Goal: Task Accomplishment & Management: Manage account settings

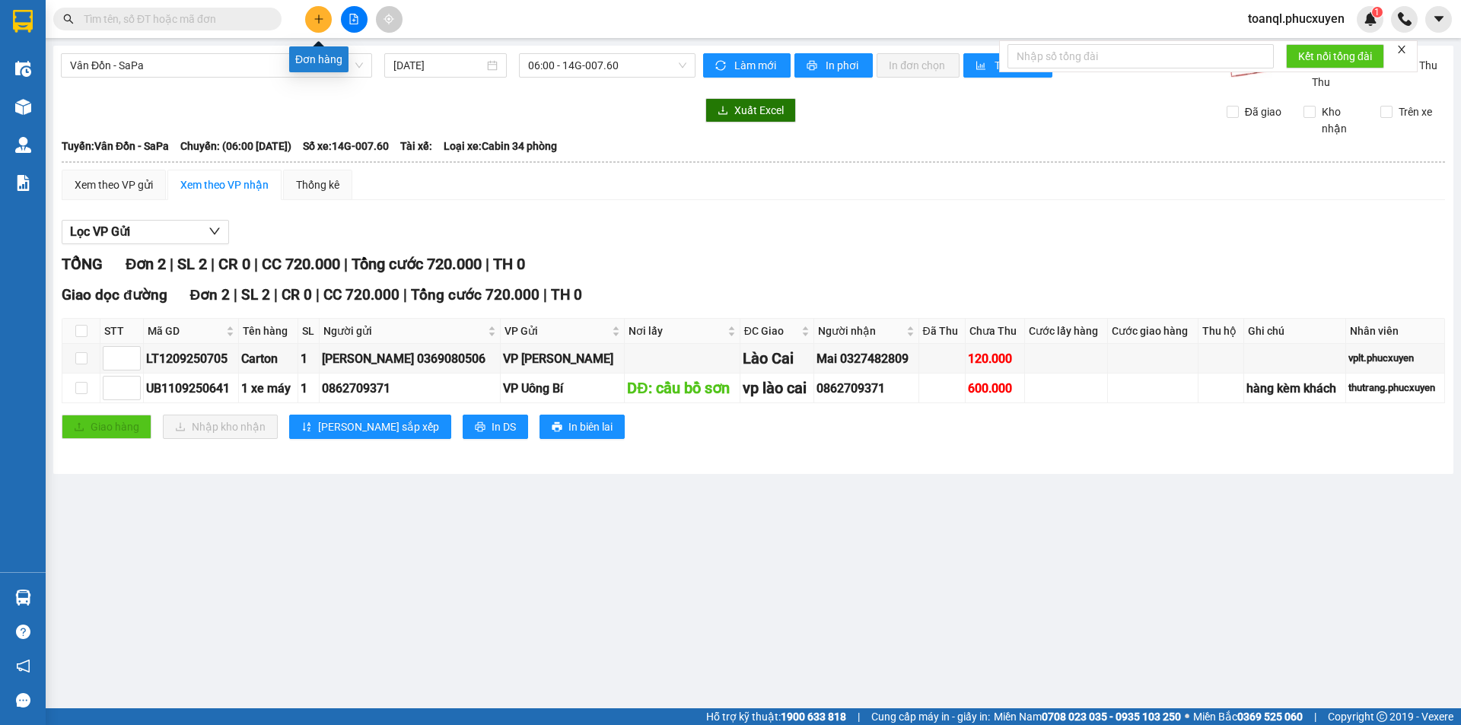
click at [311, 14] on button at bounding box center [318, 19] width 27 height 27
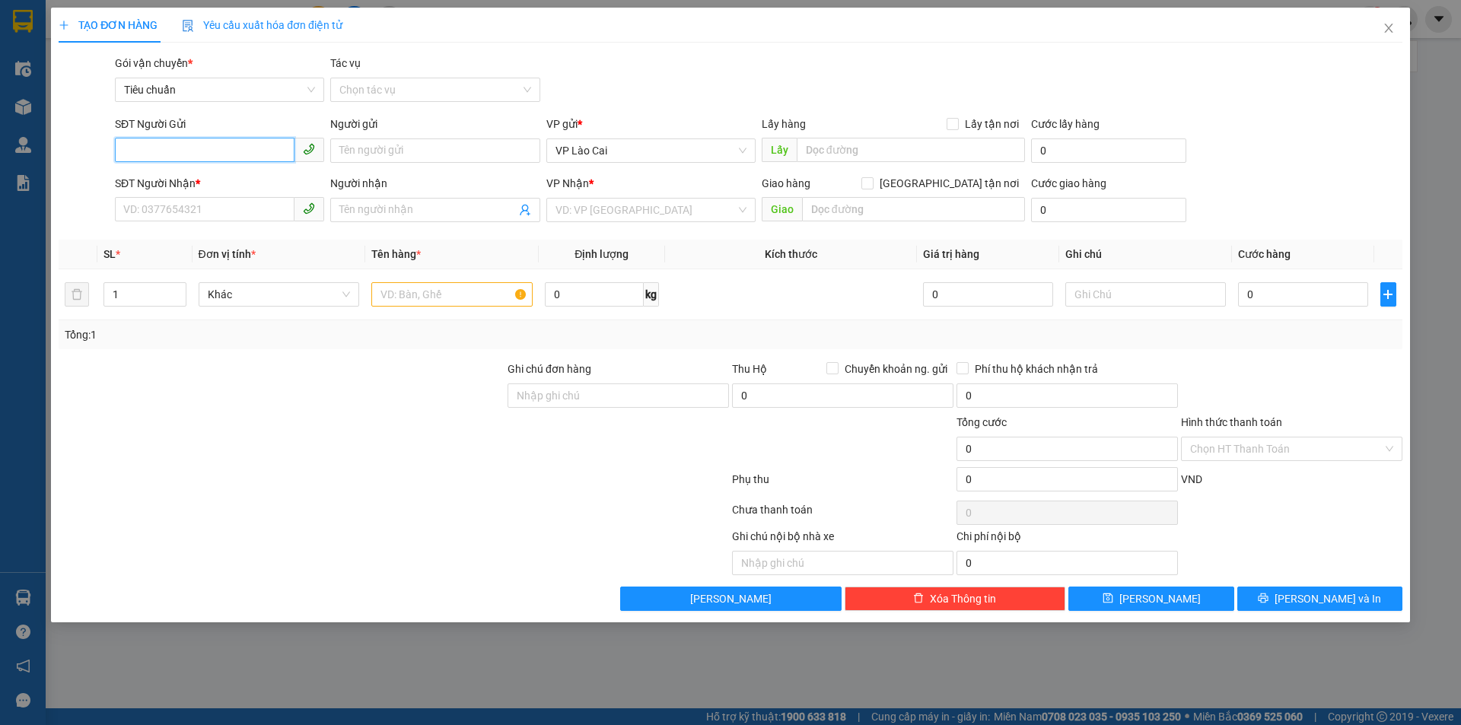
click at [191, 150] on input "SĐT Người Gửi" at bounding box center [205, 150] width 180 height 24
type input "618"
drag, startPoint x: 158, startPoint y: 153, endPoint x: 117, endPoint y: 151, distance: 40.4
click at [117, 151] on input "618" at bounding box center [205, 150] width 180 height 24
click at [154, 177] on div "0828868618" at bounding box center [219, 181] width 191 height 17
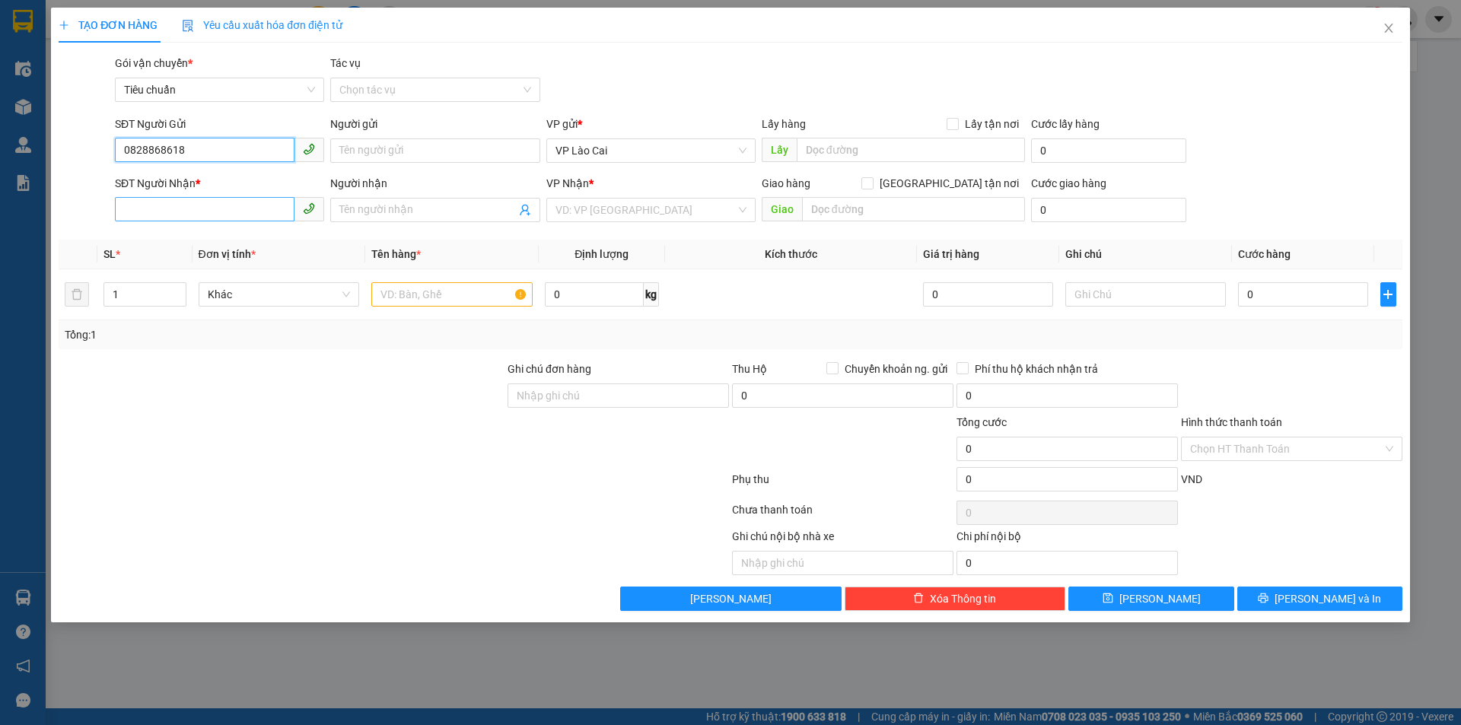
type input "0828868618"
click at [183, 216] on input "SĐT Người Nhận *" at bounding box center [205, 209] width 180 height 24
click at [158, 266] on div "0888892666" at bounding box center [219, 264] width 191 height 17
type input "0888892666"
type input "KÊNH LIÊM"
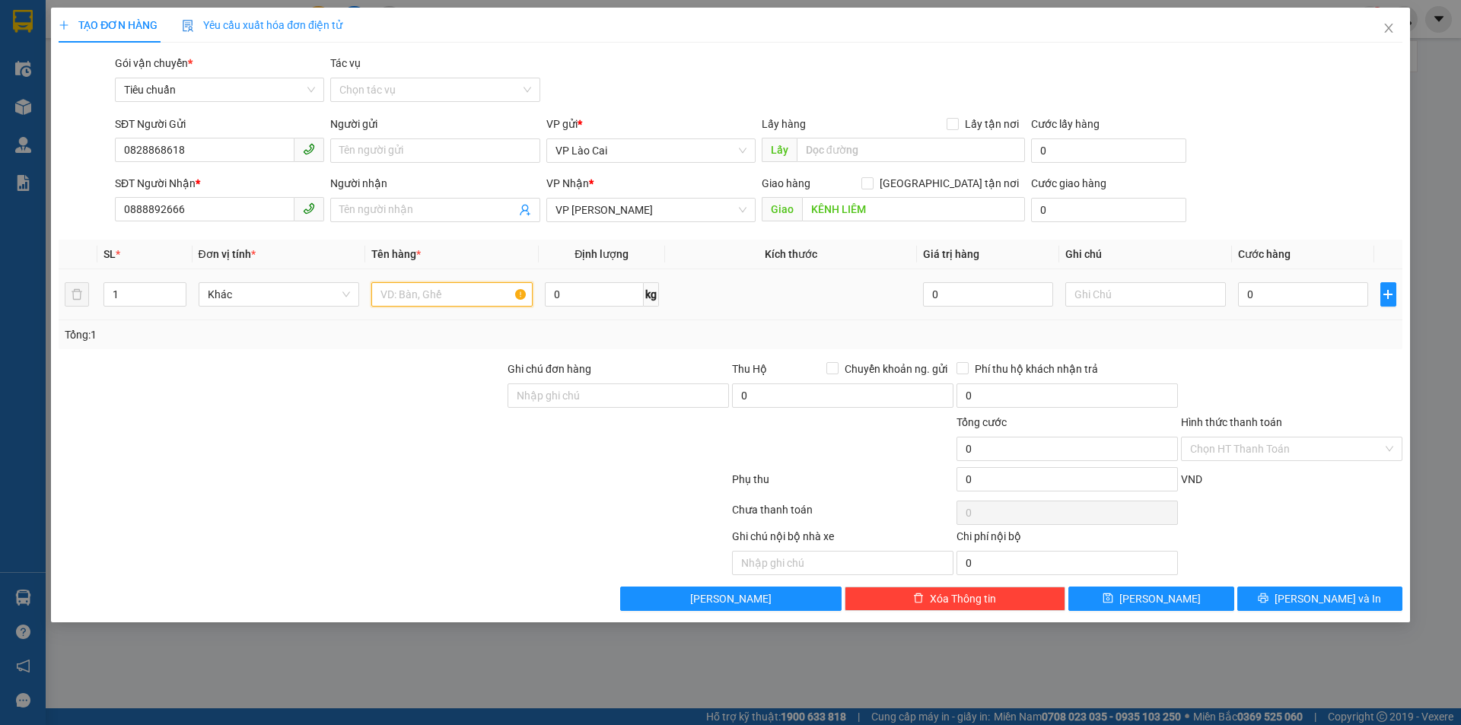
click at [495, 292] on input "text" at bounding box center [451, 294] width 161 height 24
type input "1 CON LỢN +1 XỐP"
click at [1142, 297] on input "text" at bounding box center [1145, 294] width 161 height 24
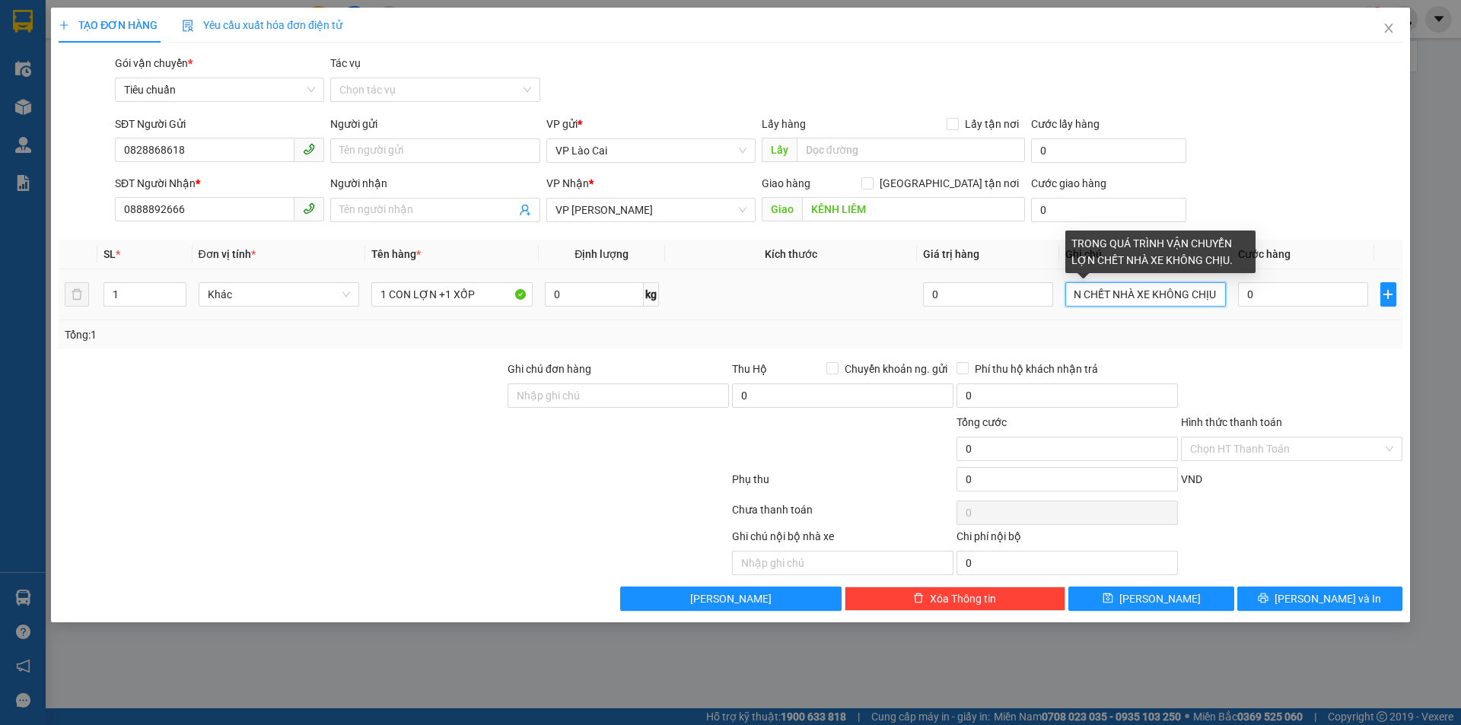
click at [1079, 295] on input "TRONG QUÁ TRÌNH VẬN CHUYỂN LỢN CHẾT NHÀ XE KHÔNG CHỊU." at bounding box center [1145, 294] width 161 height 24
type input "TRONG QUÁ TRÌNH VẬN CHUYỂN LỢN CHẲNG MAY CHẾT NHÀ XE KHÔNG CHỊU."
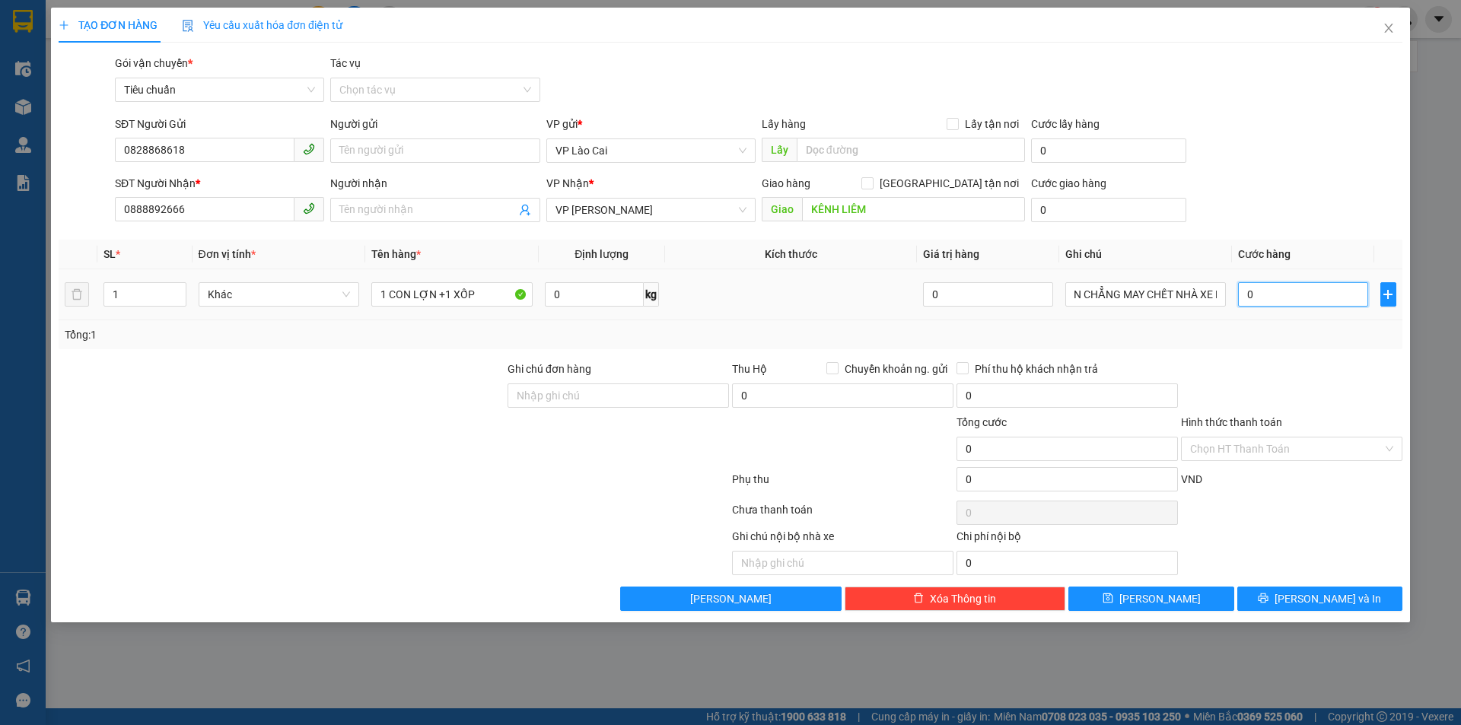
scroll to position [0, 0]
click at [1330, 288] on input "0" at bounding box center [1302, 294] width 129 height 24
type input "6"
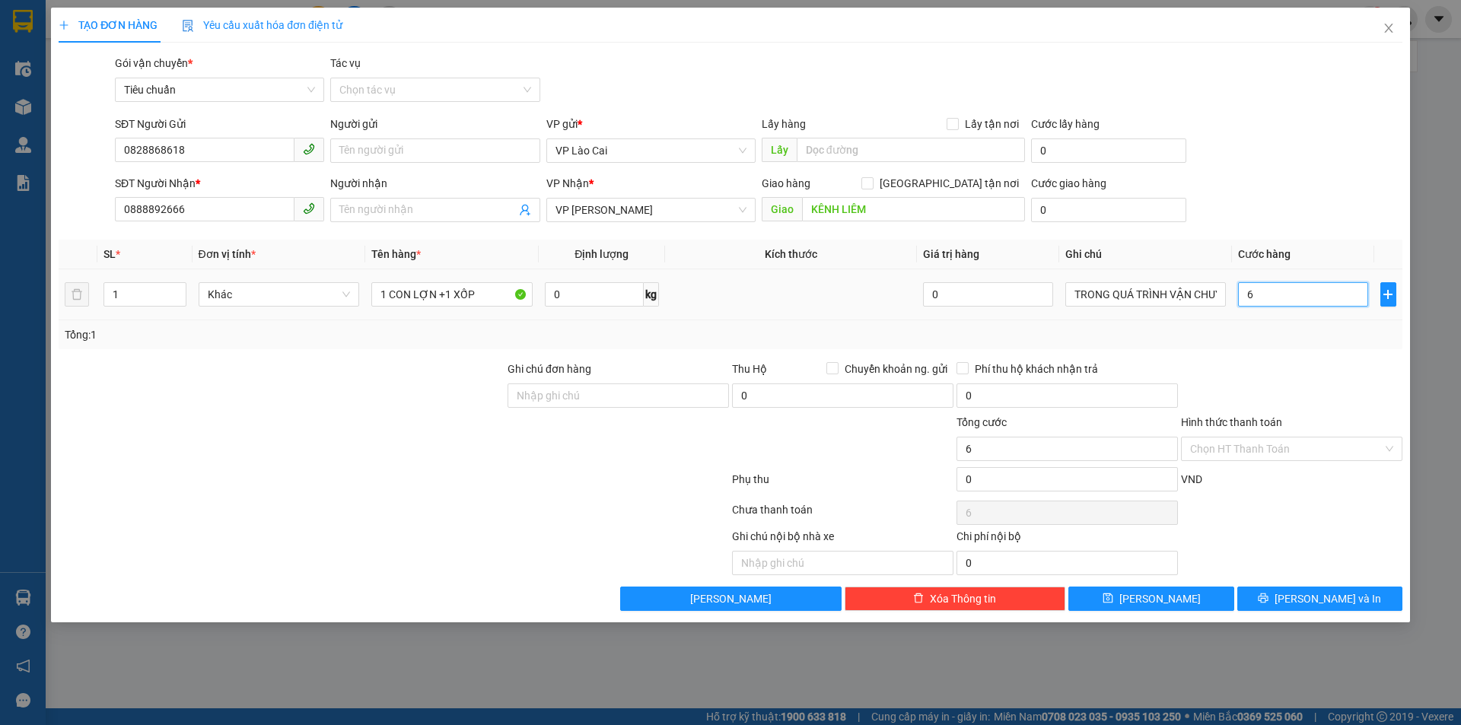
type input "65"
type input "650"
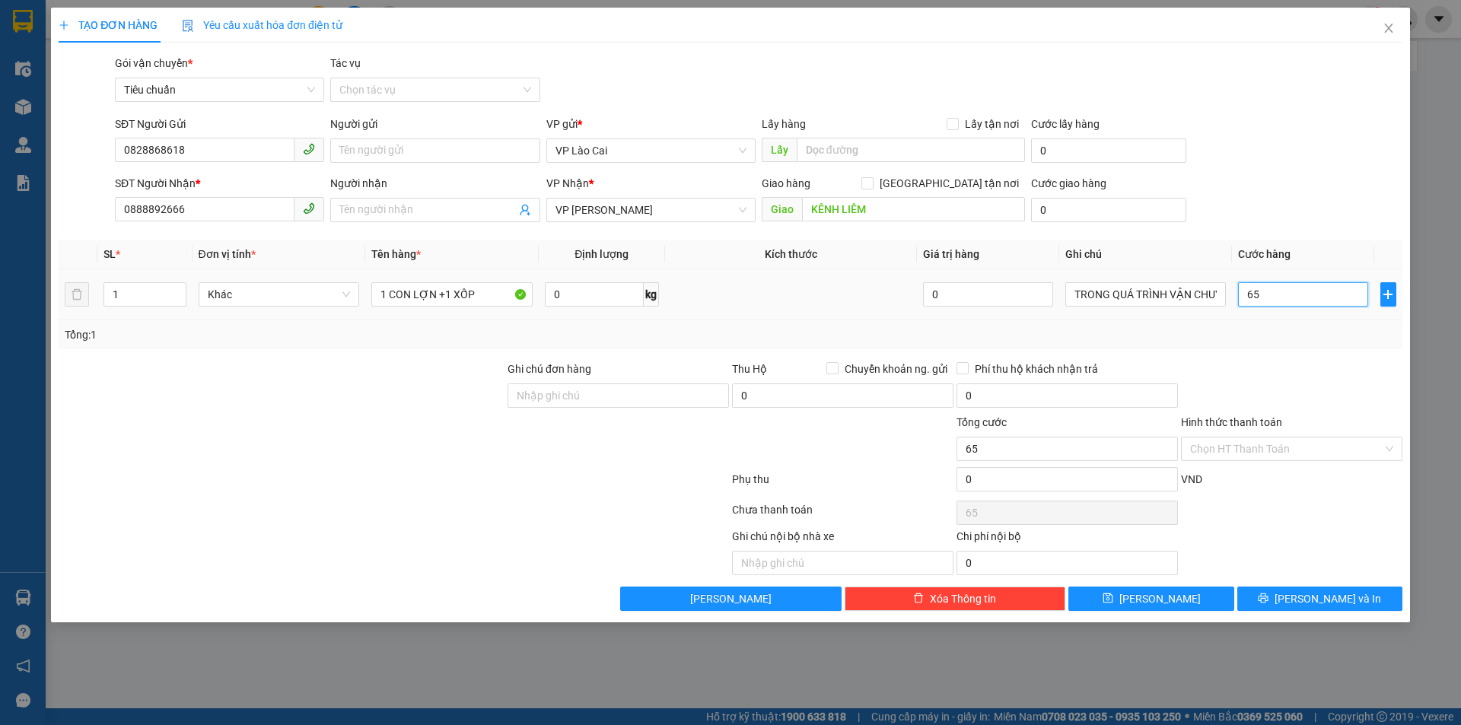
type input "650"
type input "650.000"
click at [1307, 346] on div "Tổng: 1" at bounding box center [731, 334] width 1344 height 29
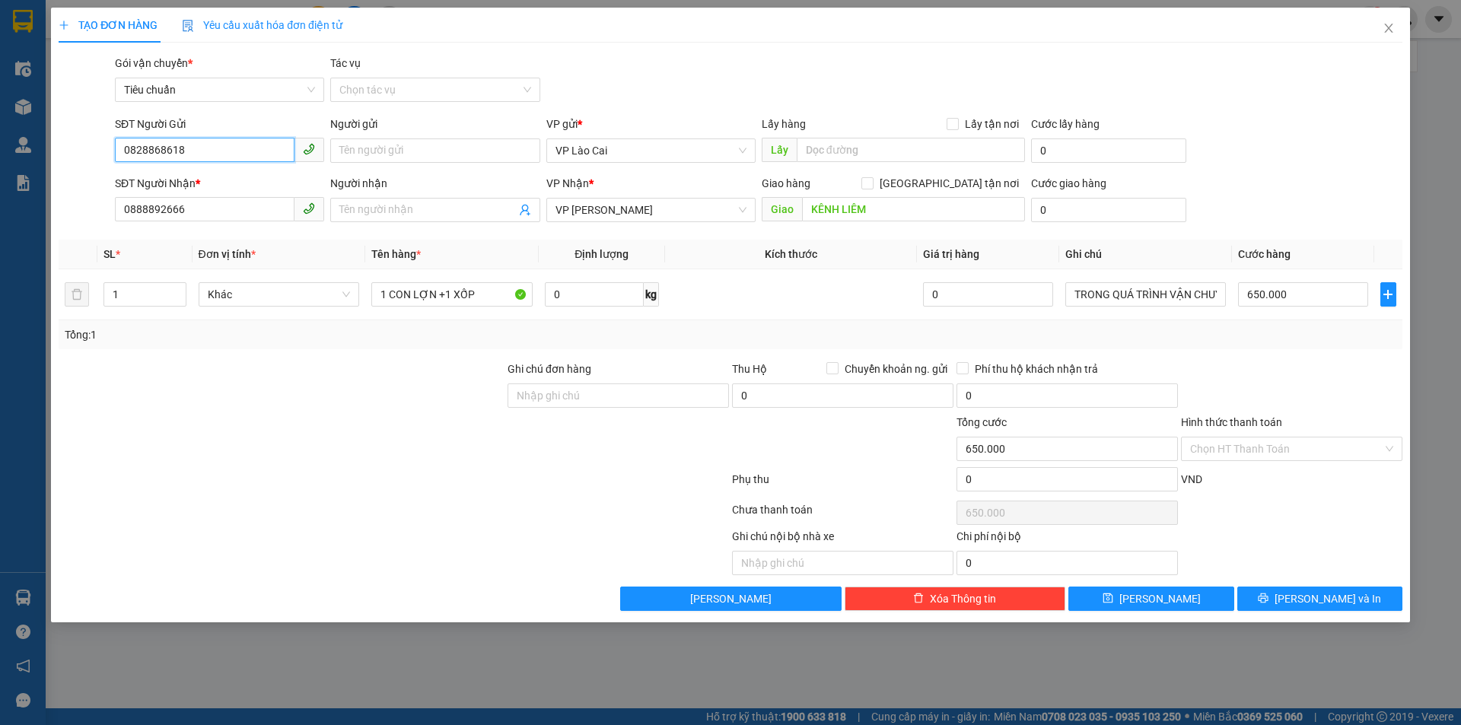
drag, startPoint x: 197, startPoint y: 153, endPoint x: 24, endPoint y: 164, distance: 173.1
click at [24, 164] on div "TẠO ĐƠN HÀNG Yêu cầu xuất hóa đơn điện tử Transit Pickup Surcharge Ids Transit …" at bounding box center [730, 362] width 1461 height 725
drag, startPoint x: 189, startPoint y: 206, endPoint x: 52, endPoint y: 215, distance: 137.3
click at [52, 215] on div "TẠO ĐƠN HÀNG Yêu cầu xuất hóa đơn điện tử Transit Pickup Surcharge Ids Transit …" at bounding box center [730, 315] width 1359 height 615
click at [1345, 603] on span "[PERSON_NAME] và In" at bounding box center [1328, 599] width 107 height 17
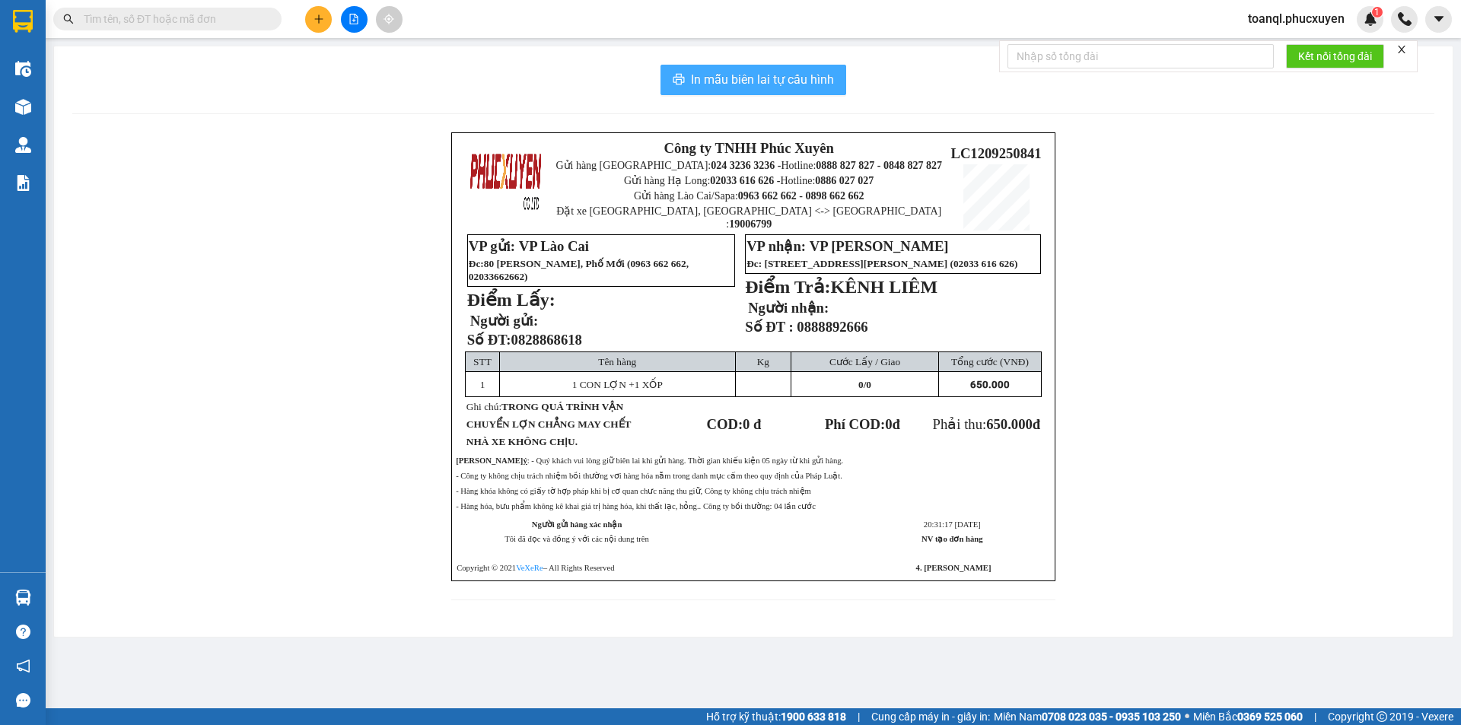
click at [746, 75] on span "In mẫu biên lai tự cấu hình" at bounding box center [762, 79] width 143 height 19
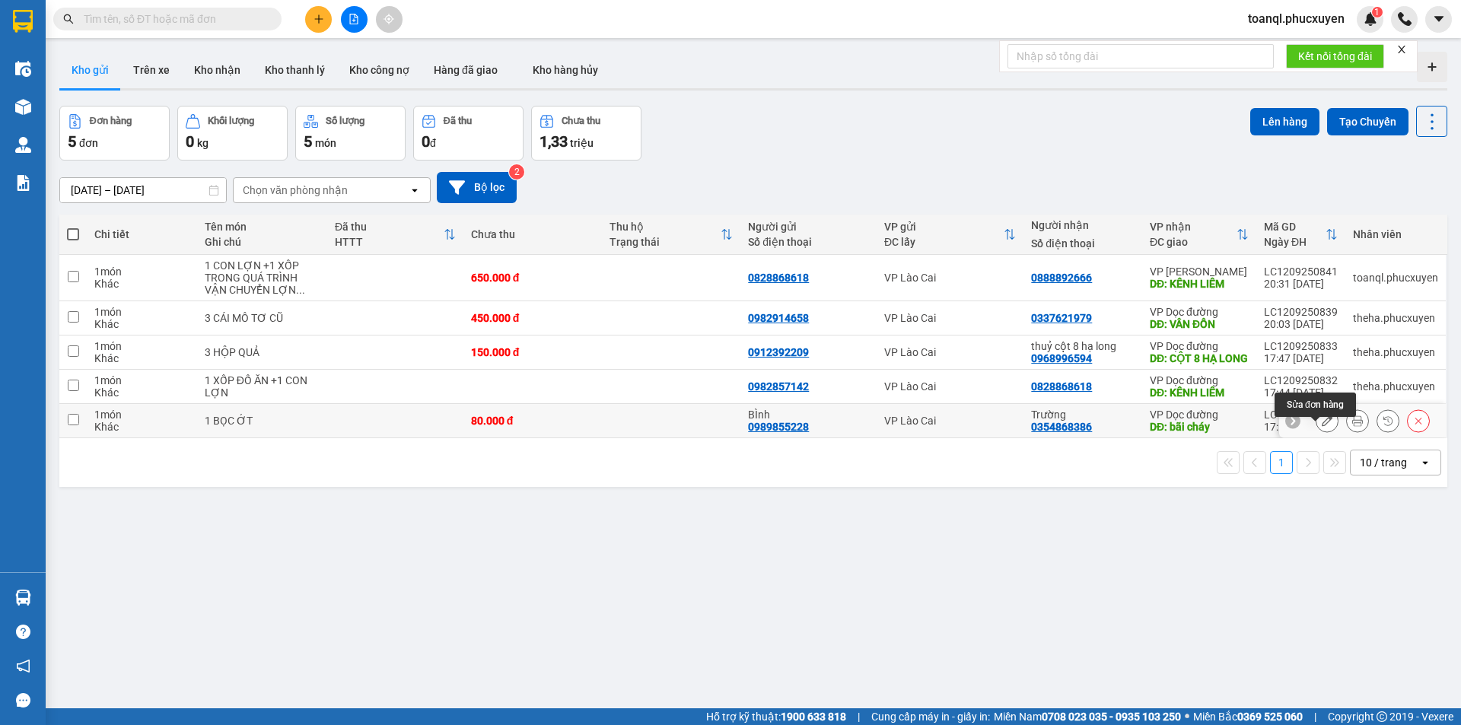
click at [1322, 426] on icon at bounding box center [1327, 421] width 11 height 11
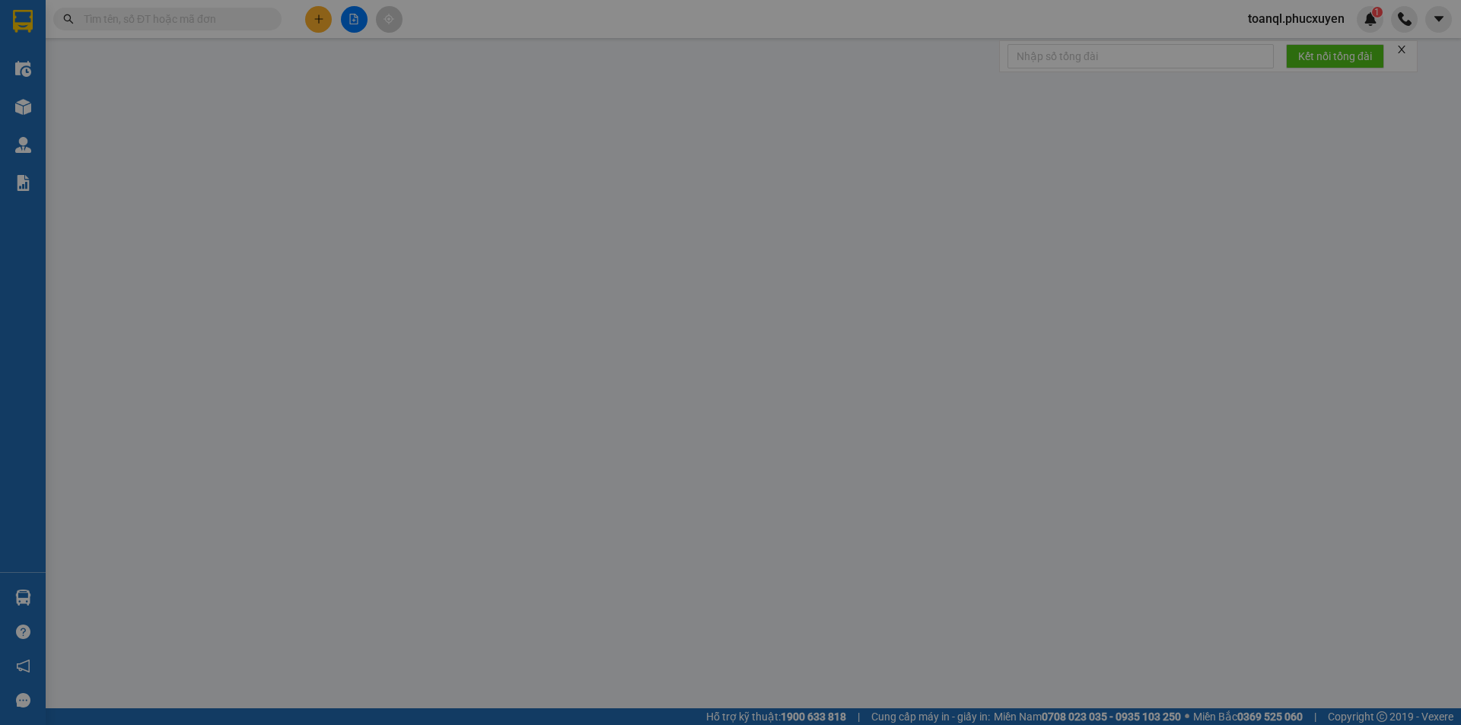
type input "0989855228"
type input "BÌnh"
type input "0354868386"
type input "Trường"
type input "bãi cháy"
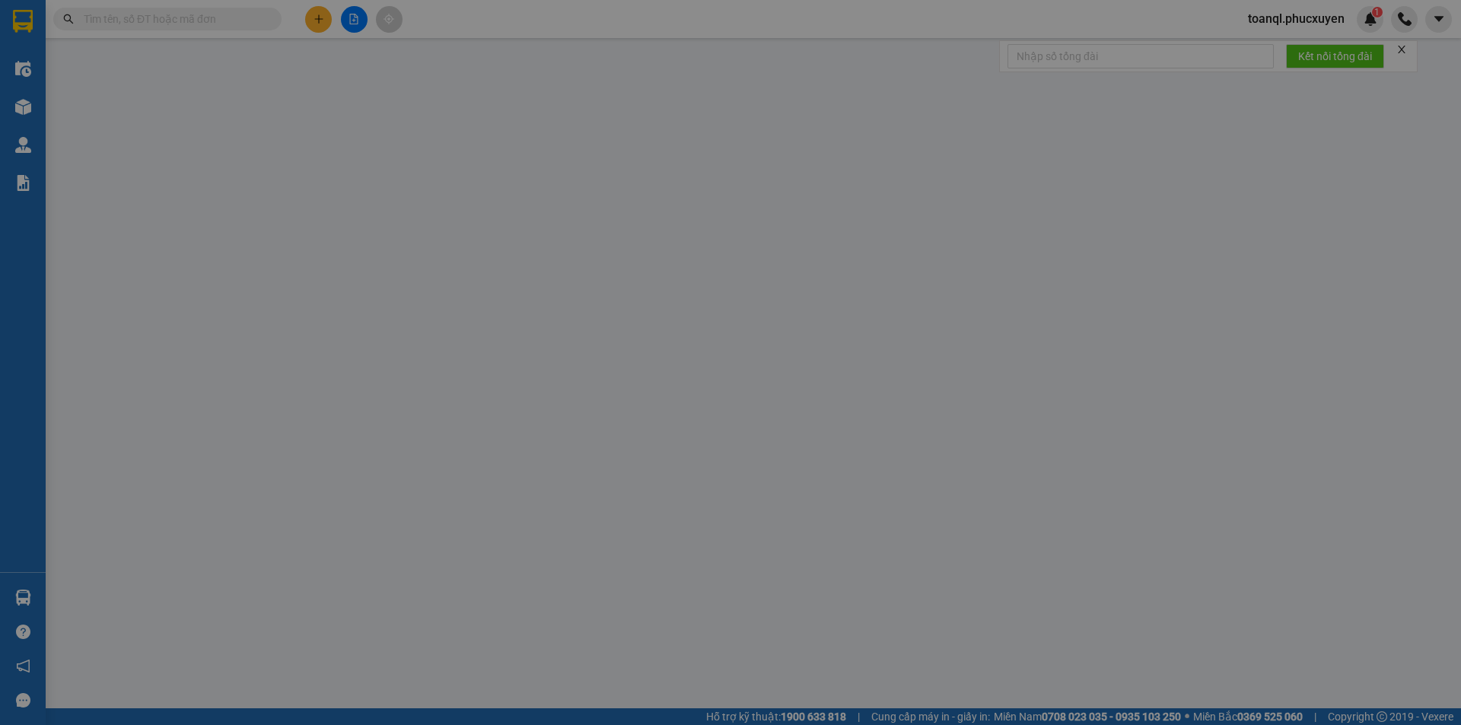
type input "80.000"
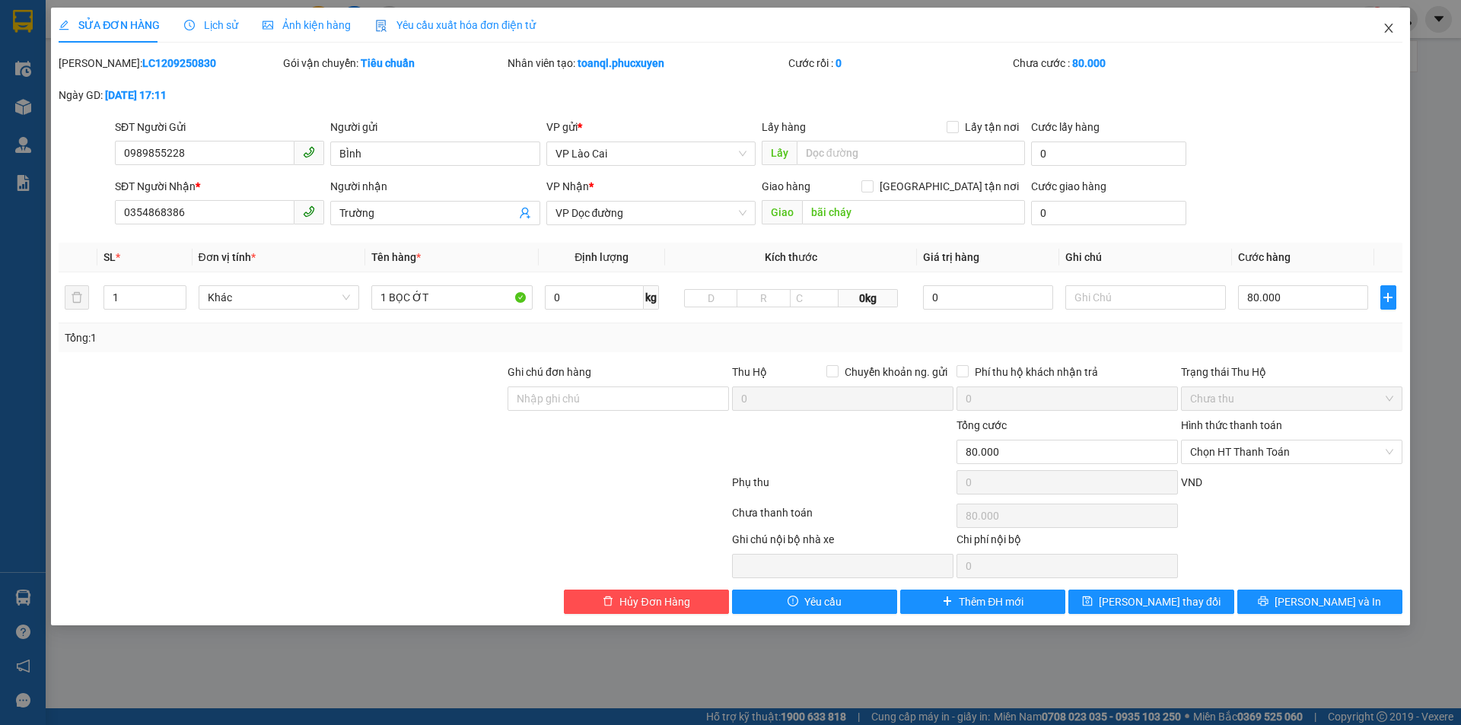
click at [1394, 21] on span "Close" at bounding box center [1389, 29] width 43 height 43
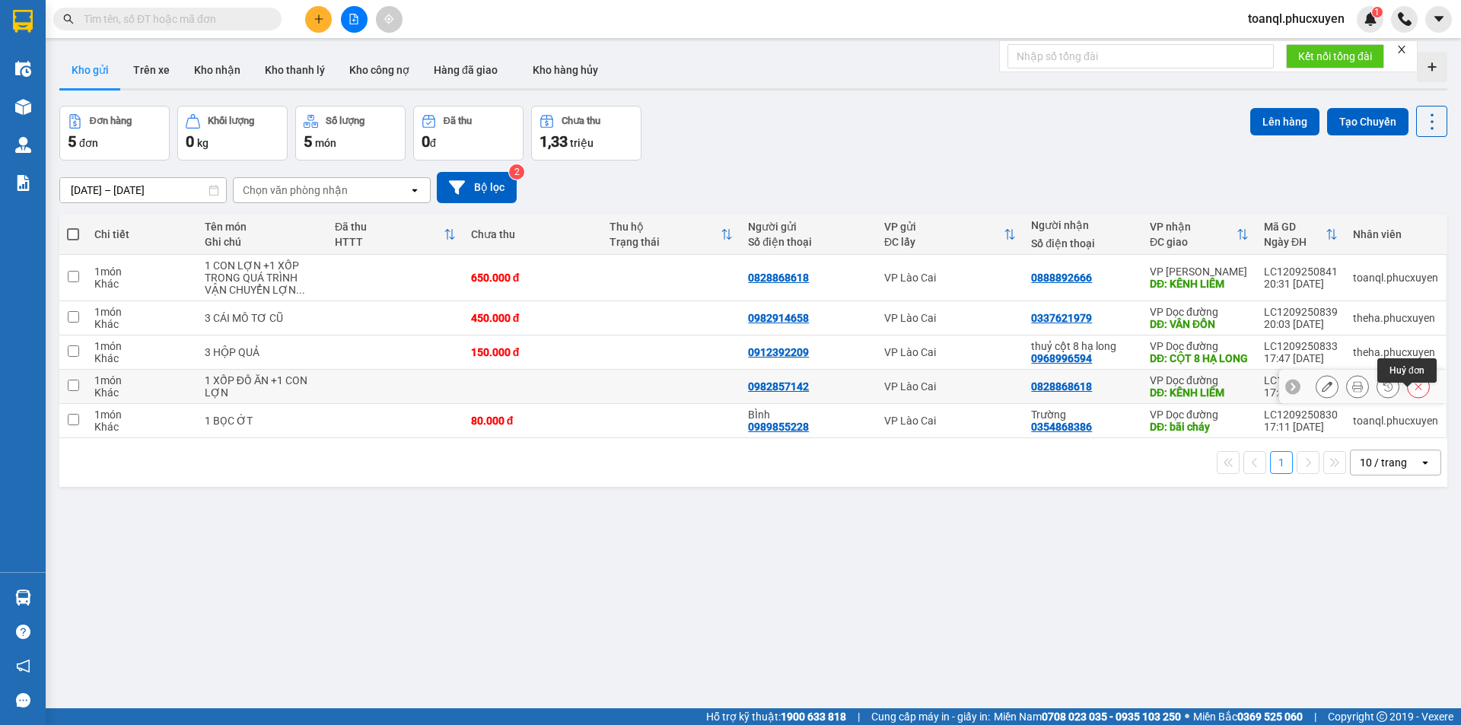
click at [1413, 392] on icon at bounding box center [1418, 386] width 11 height 11
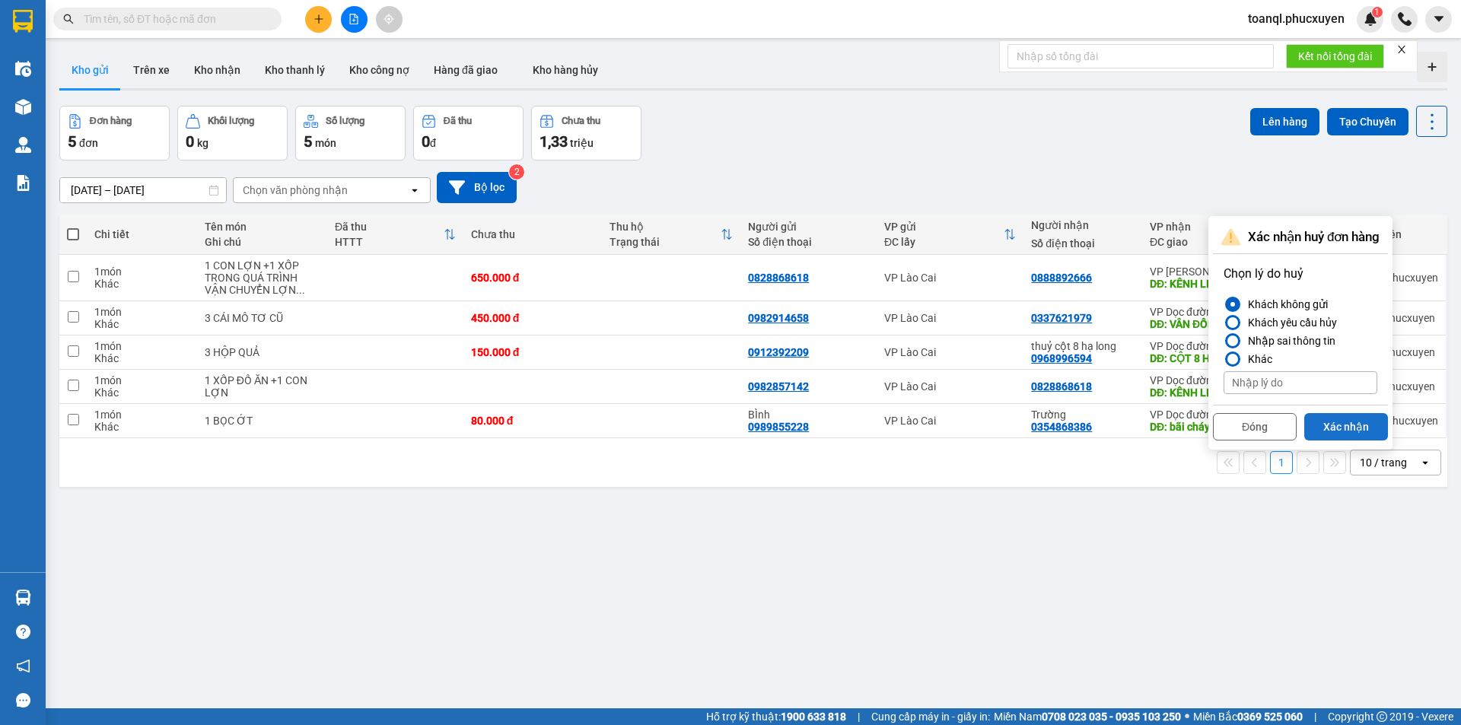
click at [1345, 425] on button "Xác nhận" at bounding box center [1346, 426] width 84 height 27
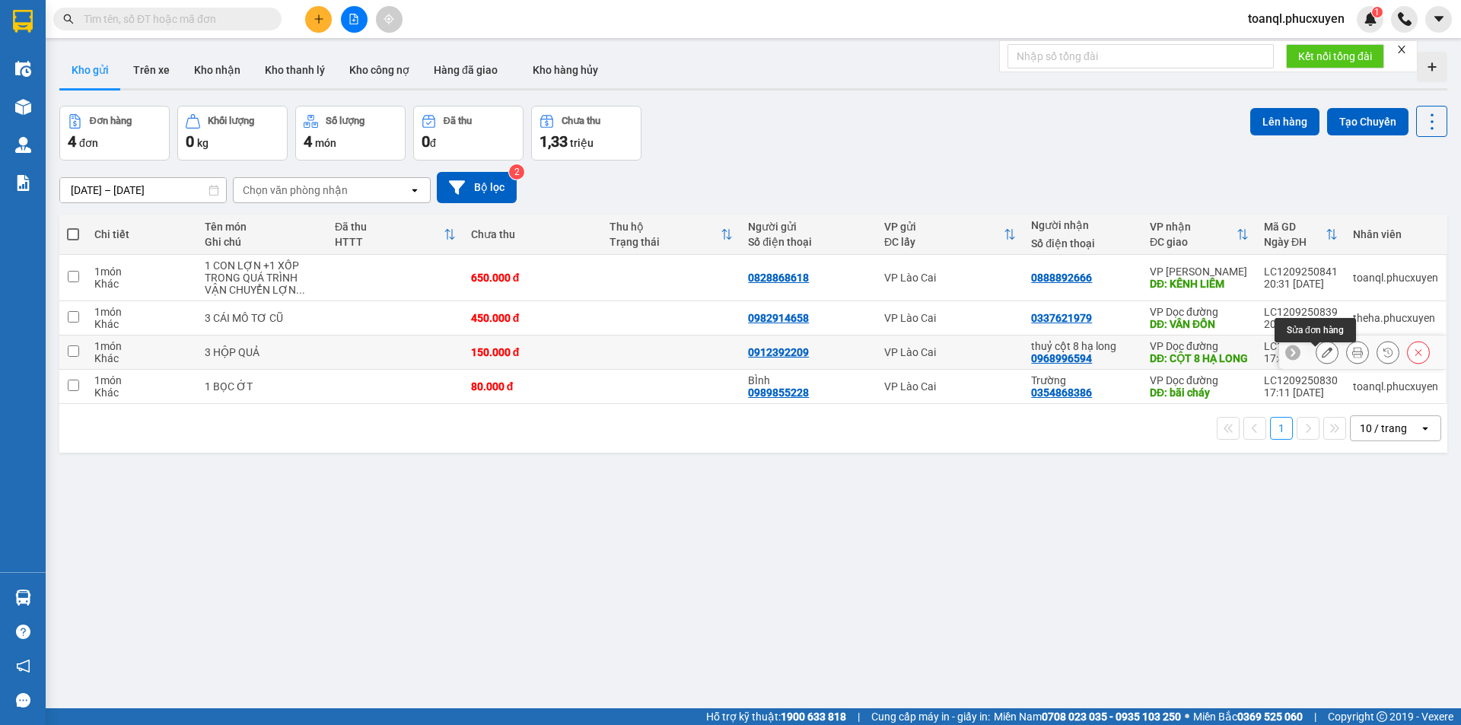
click at [1322, 358] on icon at bounding box center [1327, 352] width 11 height 11
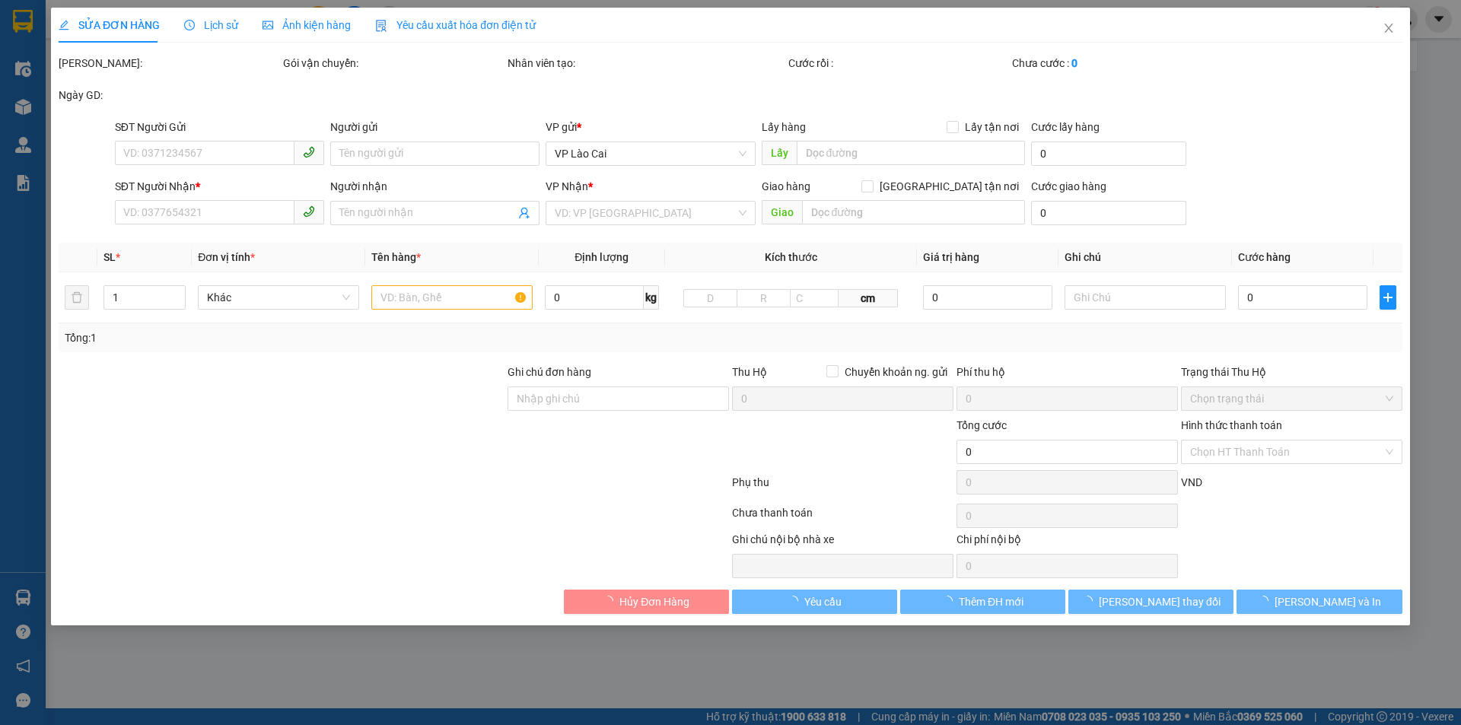
type input "0912392209"
type input "0968996594"
type input "thuỷ cột 8 hạ long"
type input "CỘT 8 HẠ LONG"
type input "150.000"
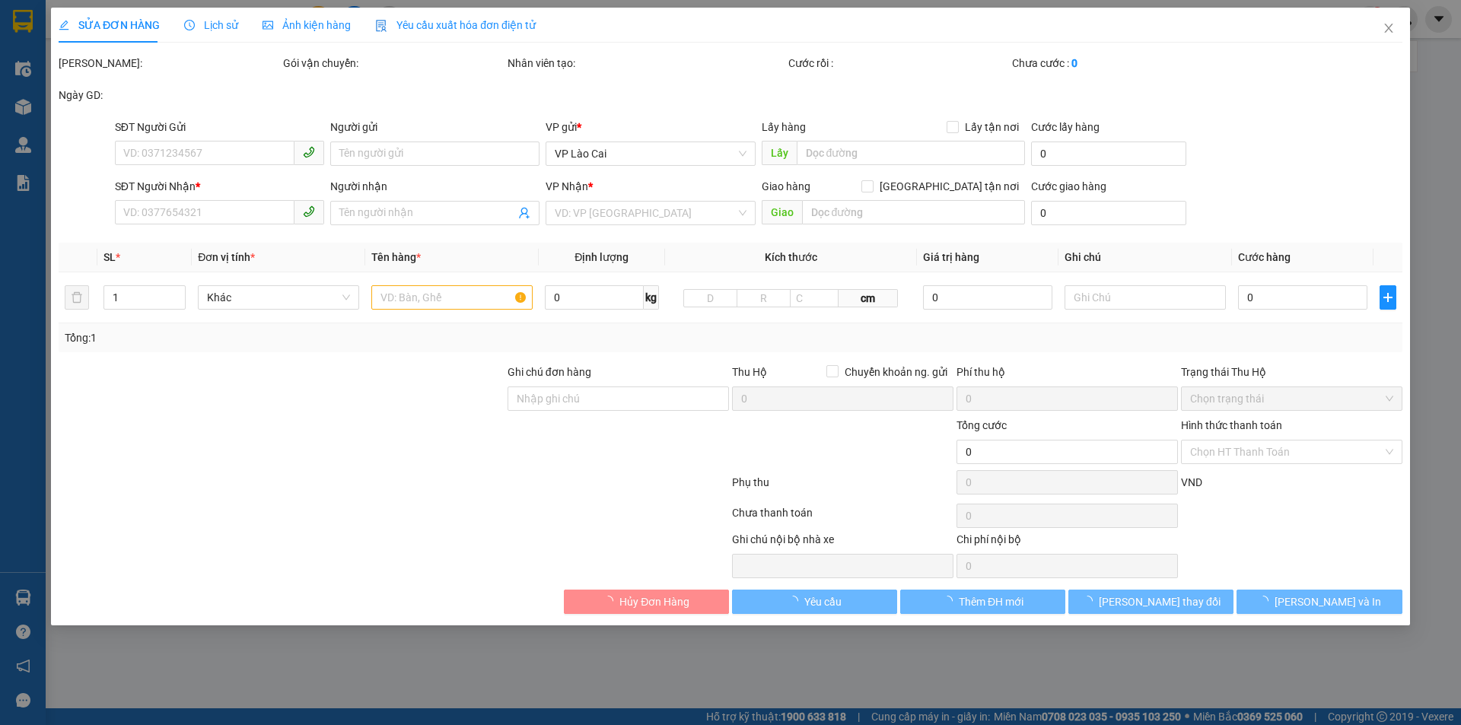
type input "150.000"
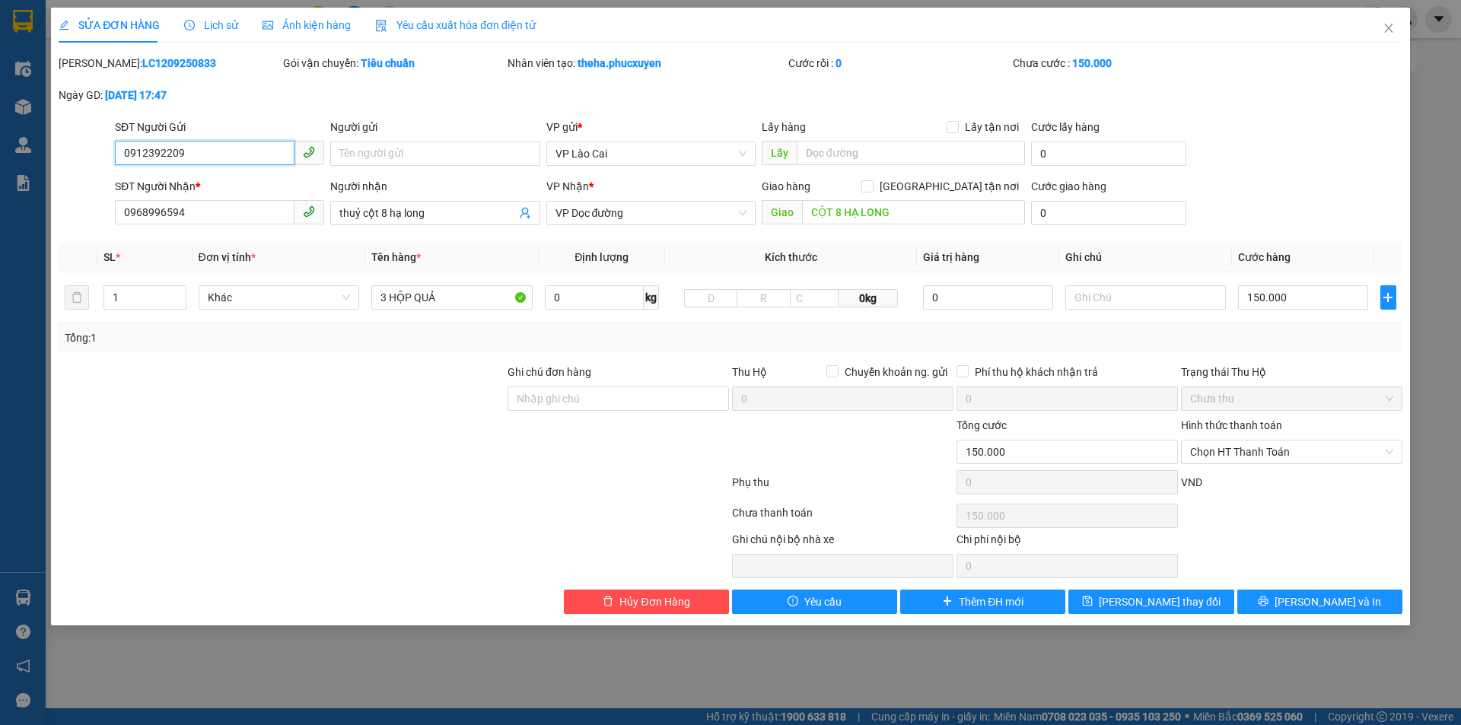
drag, startPoint x: 201, startPoint y: 157, endPoint x: 53, endPoint y: 158, distance: 148.4
click at [53, 158] on div "SỬA ĐƠN HÀNG Lịch sử Ảnh kiện hàng Yêu cầu xuất hóa đơn điện tử Total Paid Fee …" at bounding box center [730, 317] width 1359 height 618
drag, startPoint x: 211, startPoint y: 210, endPoint x: 43, endPoint y: 222, distance: 168.6
click at [43, 222] on div "SỬA ĐƠN HÀNG Lịch sử Ảnh kiện hàng Yêu cầu xuất hóa đơn điện tử Total Paid Fee …" at bounding box center [730, 362] width 1461 height 725
click at [1389, 28] on icon "close" at bounding box center [1388, 28] width 8 height 9
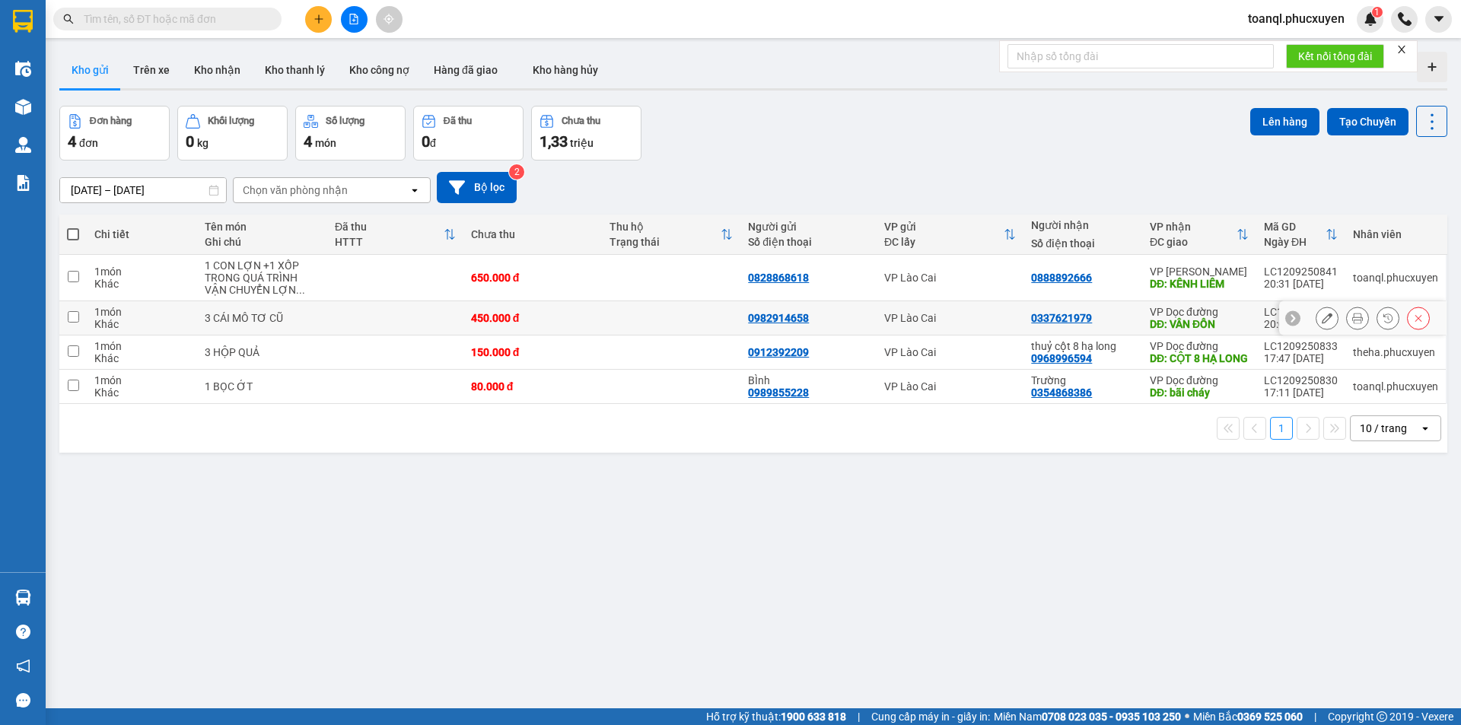
click at [1321, 317] on button at bounding box center [1327, 318] width 21 height 27
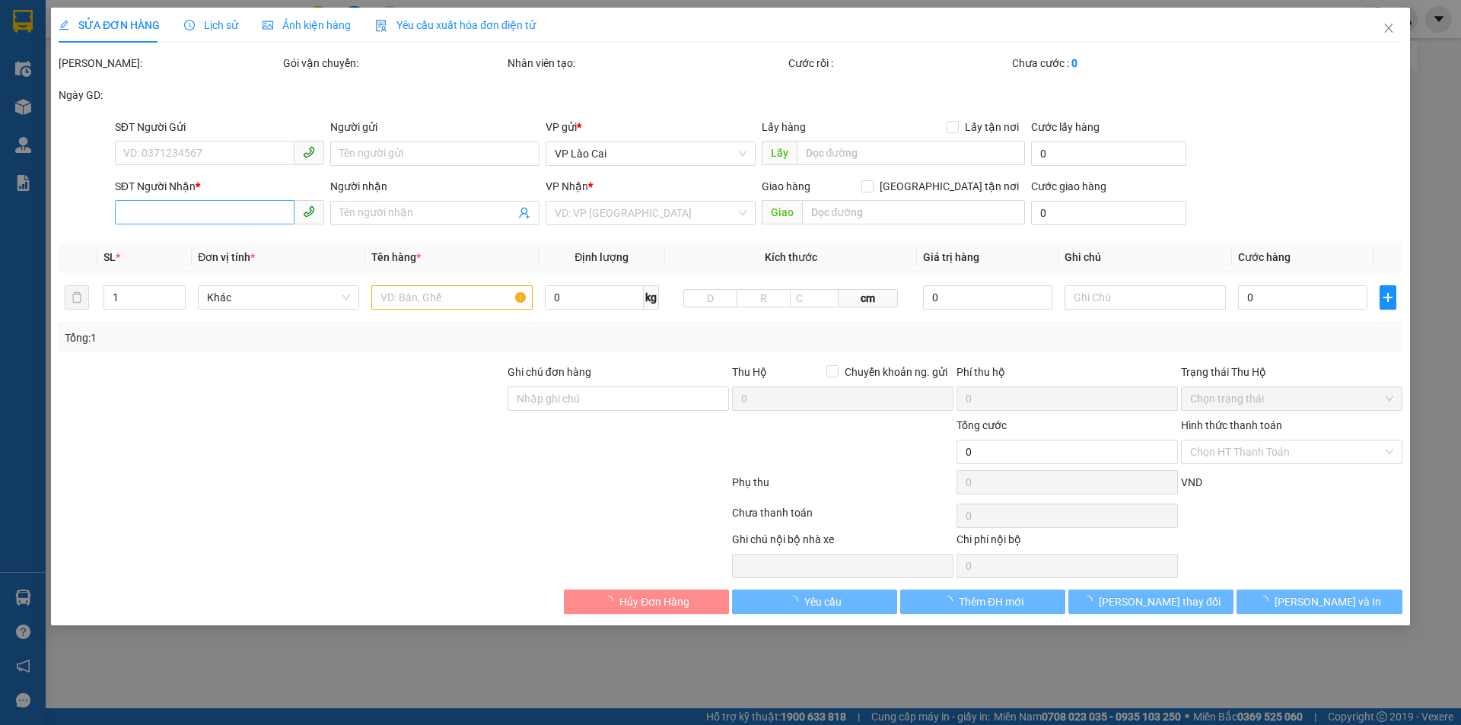
type input "0982914658"
type input "0337621979"
type input "VÂN ĐỒN"
type input "450.000"
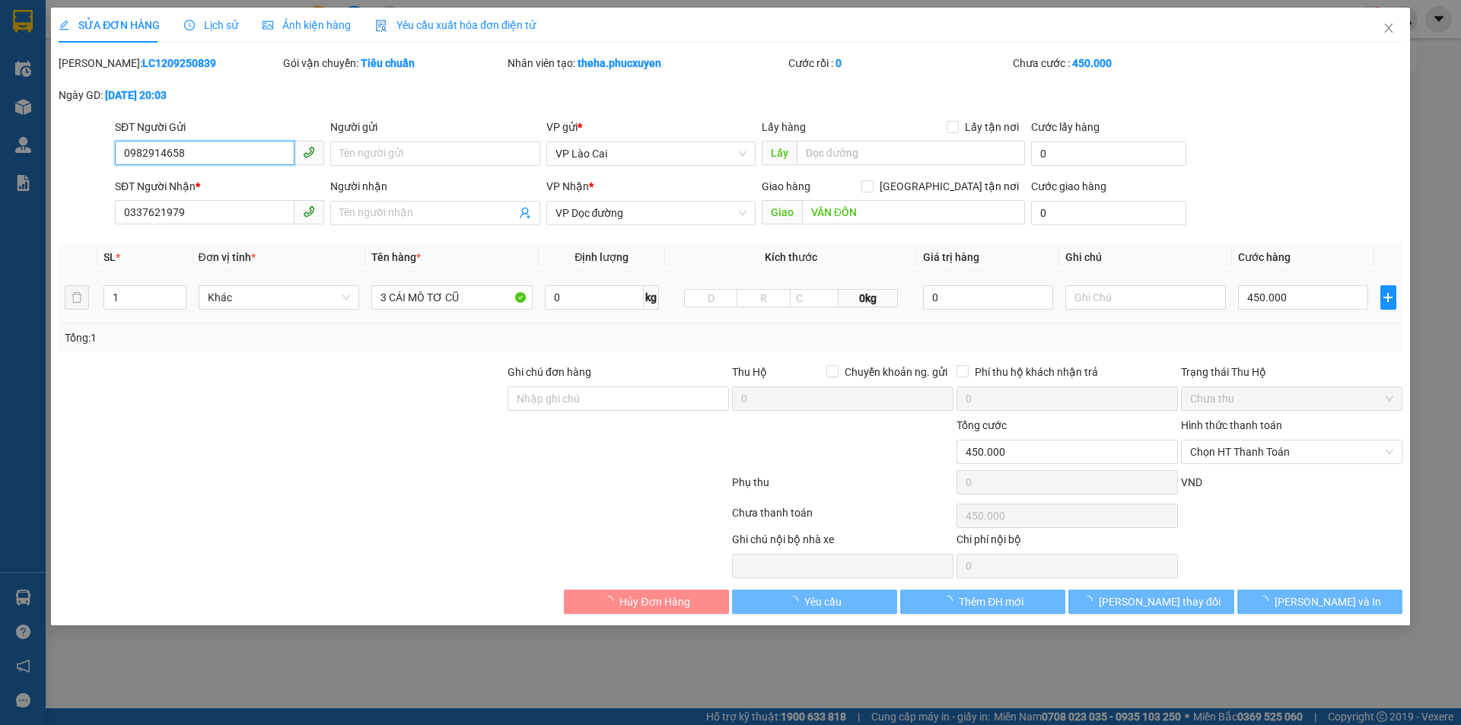
drag, startPoint x: 209, startPoint y: 155, endPoint x: 2, endPoint y: 168, distance: 208.2
click at [2, 168] on div "SỬA ĐƠN HÀNG Lịch sử Ảnh kiện hàng Yêu cầu xuất hóa đơn điện tử Total Paid Fee …" at bounding box center [730, 362] width 1461 height 725
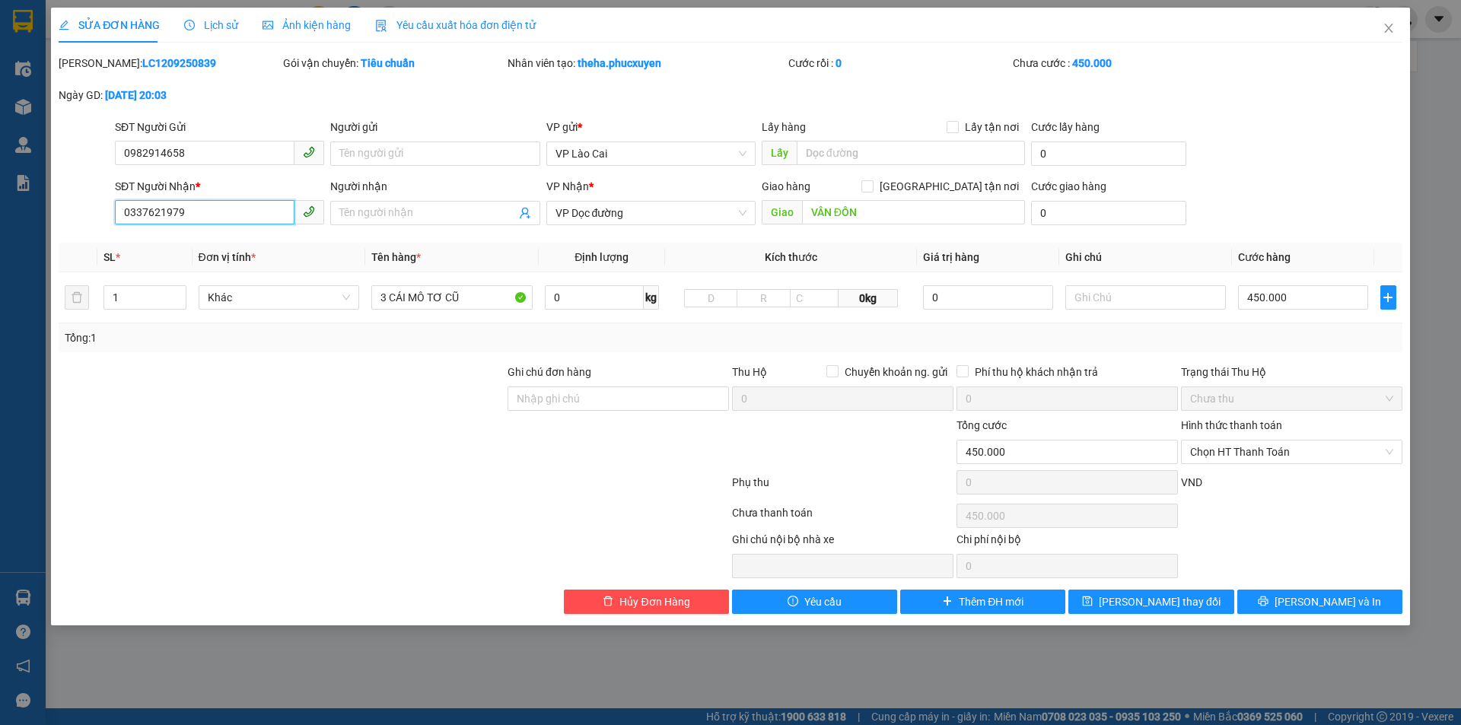
drag, startPoint x: 72, startPoint y: 221, endPoint x: 0, endPoint y: 224, distance: 72.4
click at [0, 224] on div "SỬA ĐƠN HÀNG Lịch sử Ảnh kiện hàng Yêu cầu xuất hóa đơn điện tử Total Paid Fee …" at bounding box center [730, 362] width 1461 height 725
click at [1395, 30] on span "Close" at bounding box center [1389, 29] width 43 height 43
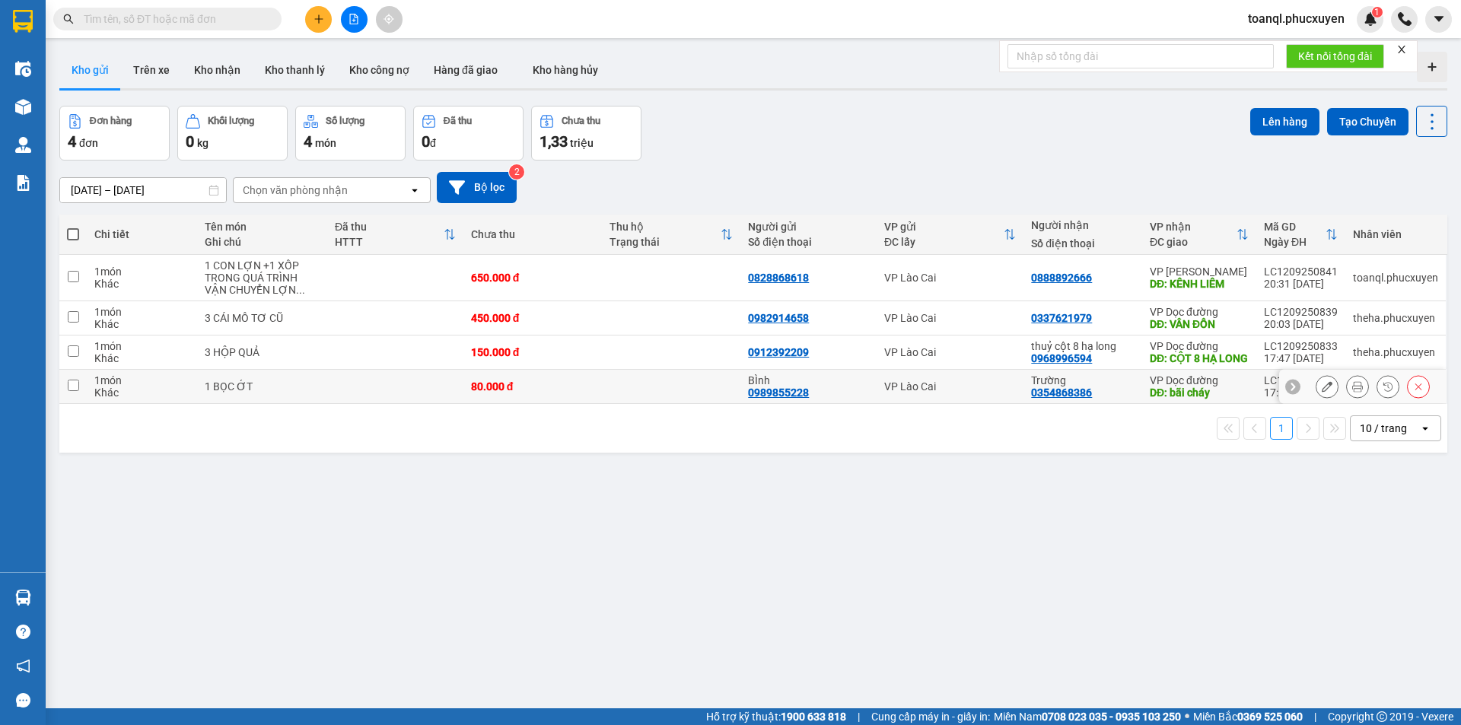
click at [502, 404] on td "80.000 đ" at bounding box center [532, 387] width 139 height 34
checkbox input "true"
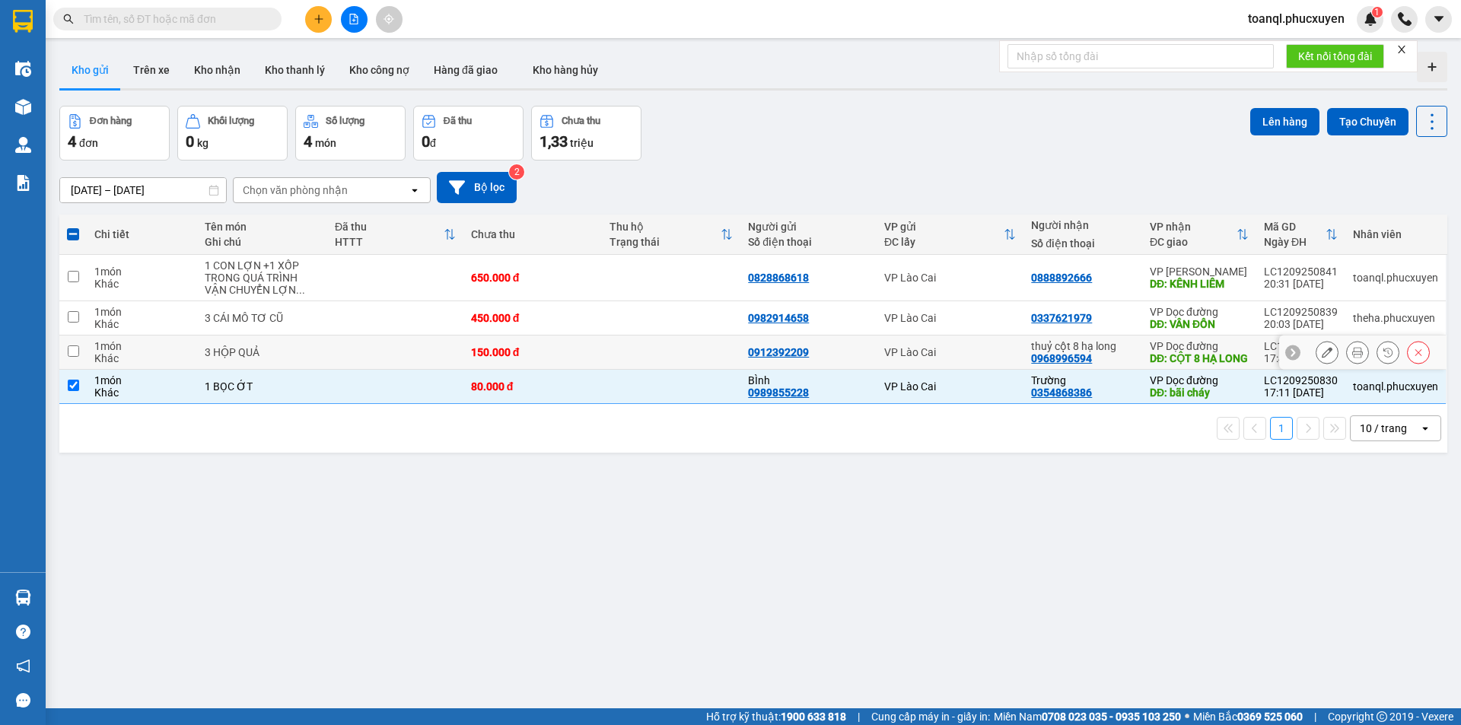
click at [515, 355] on div "150.000 đ" at bounding box center [532, 352] width 123 height 12
checkbox input "true"
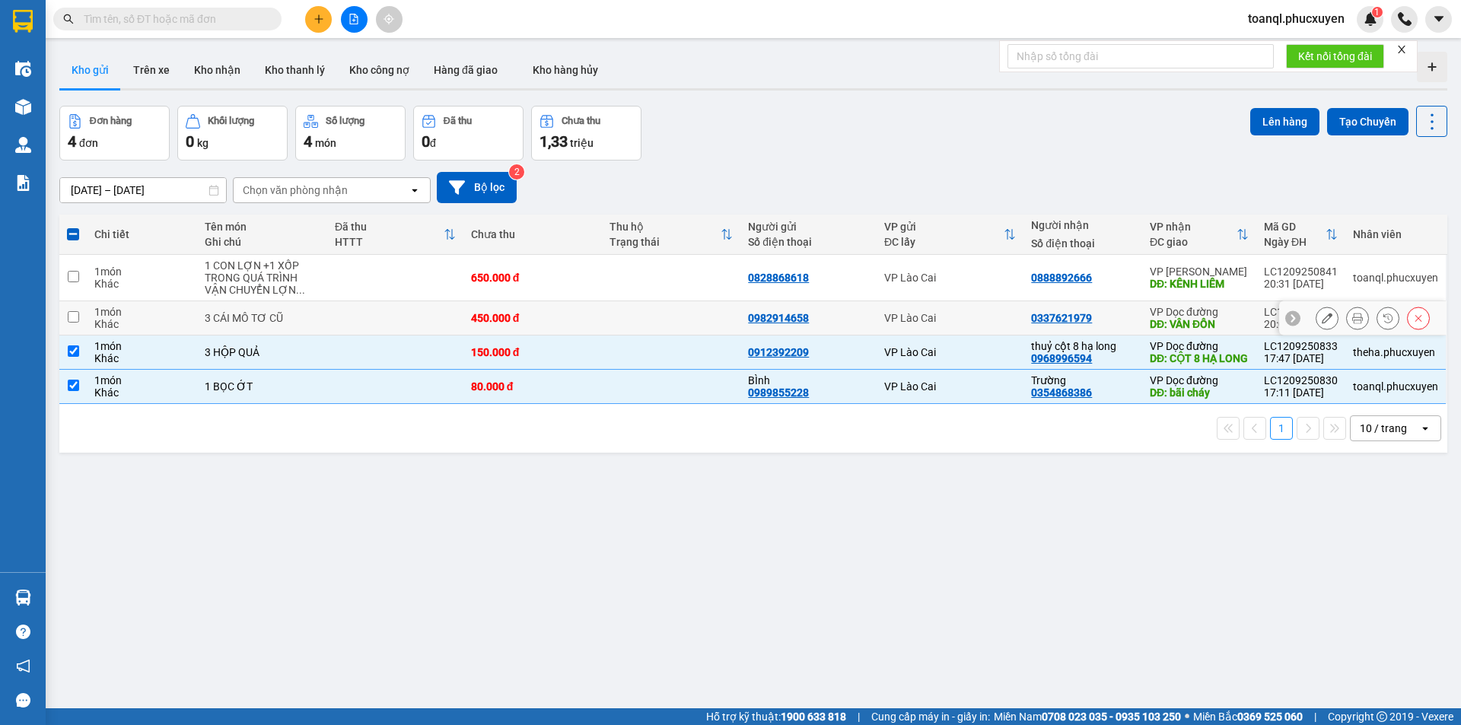
click at [505, 312] on div "450.000 đ" at bounding box center [532, 318] width 123 height 12
checkbox input "true"
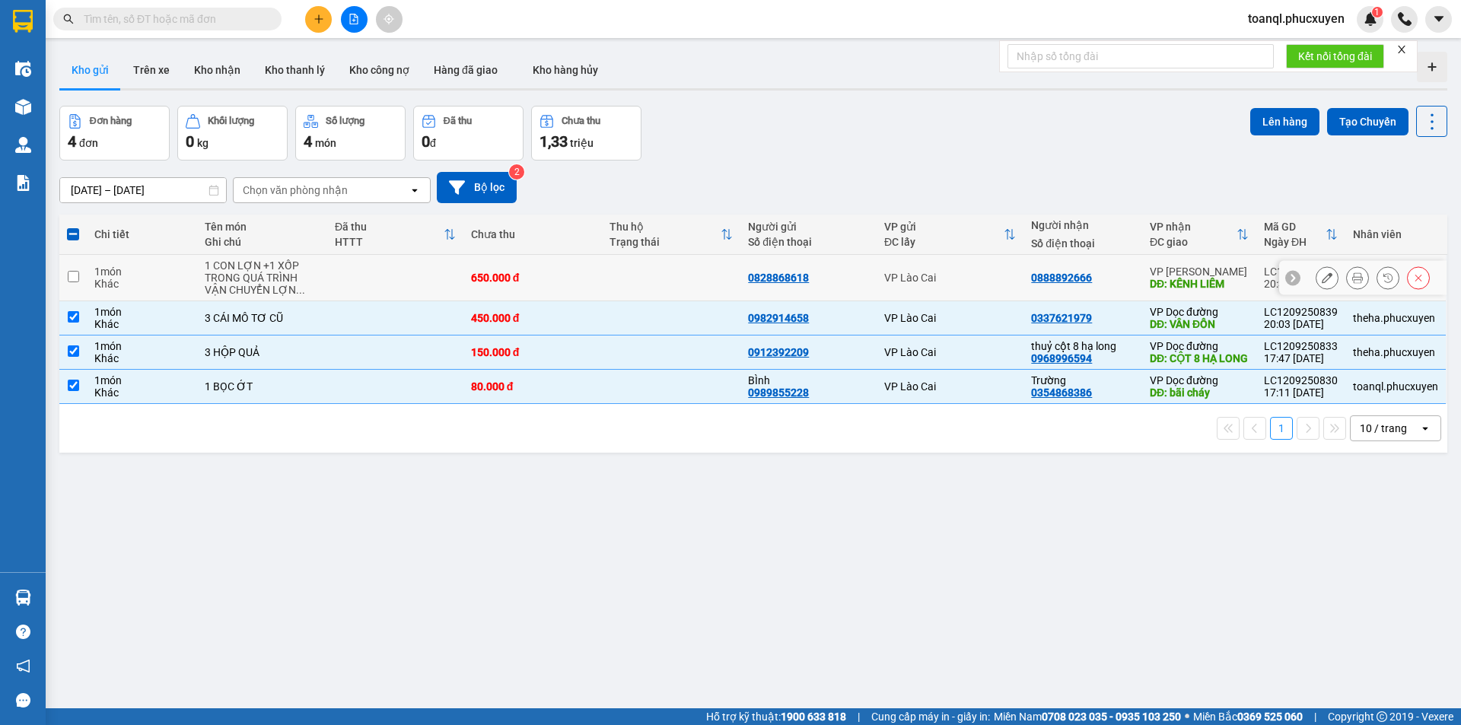
click at [502, 275] on div "650.000 đ" at bounding box center [532, 278] width 123 height 12
checkbox input "true"
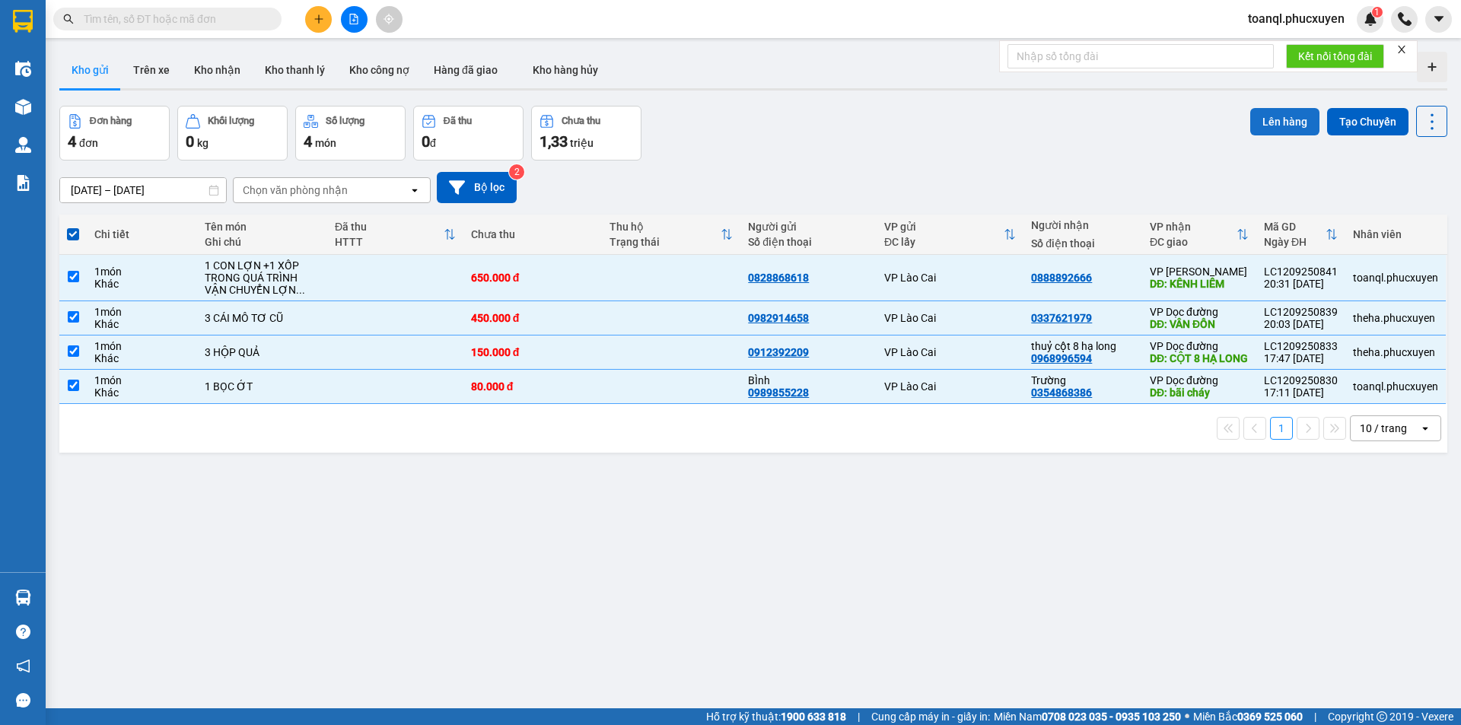
click at [1269, 129] on button "Lên hàng" at bounding box center [1284, 121] width 69 height 27
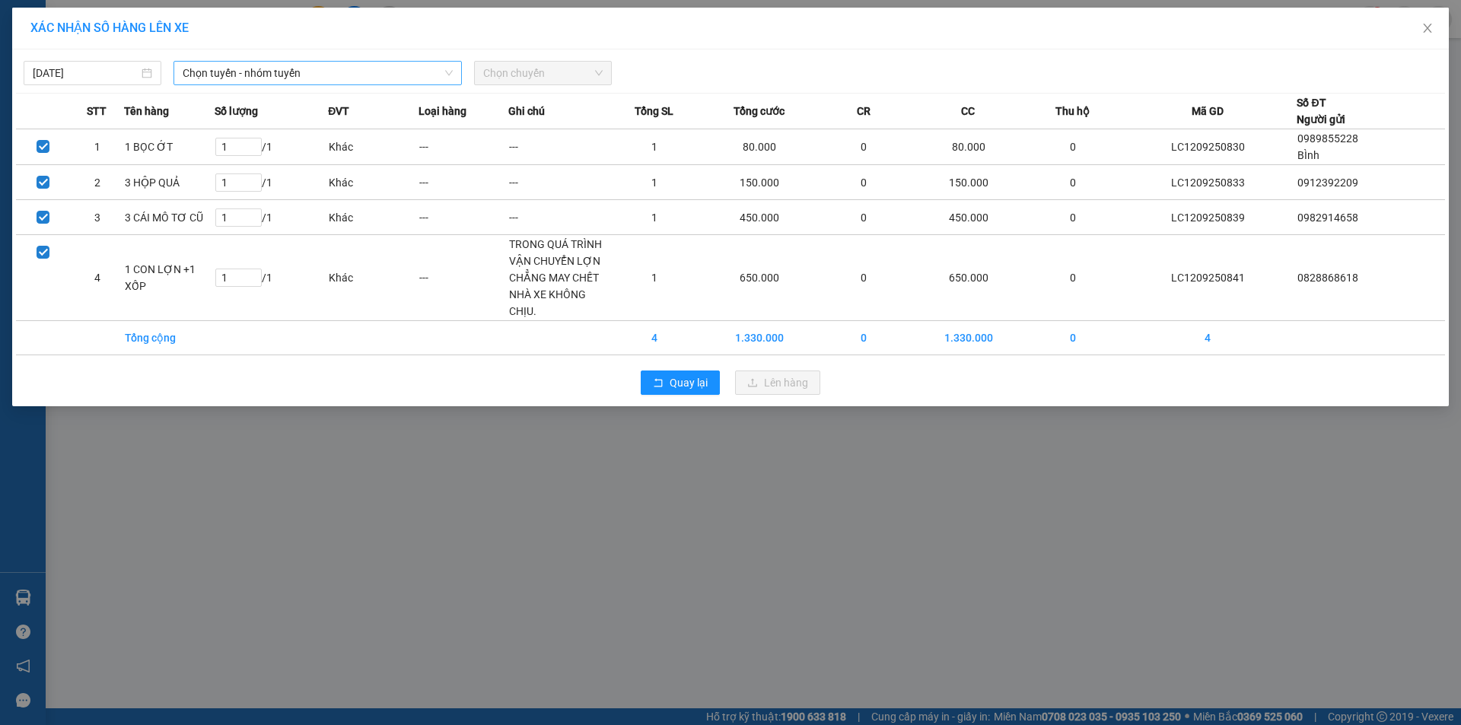
click at [334, 73] on span "Chọn tuyến - nhóm tuyến" at bounding box center [318, 73] width 270 height 23
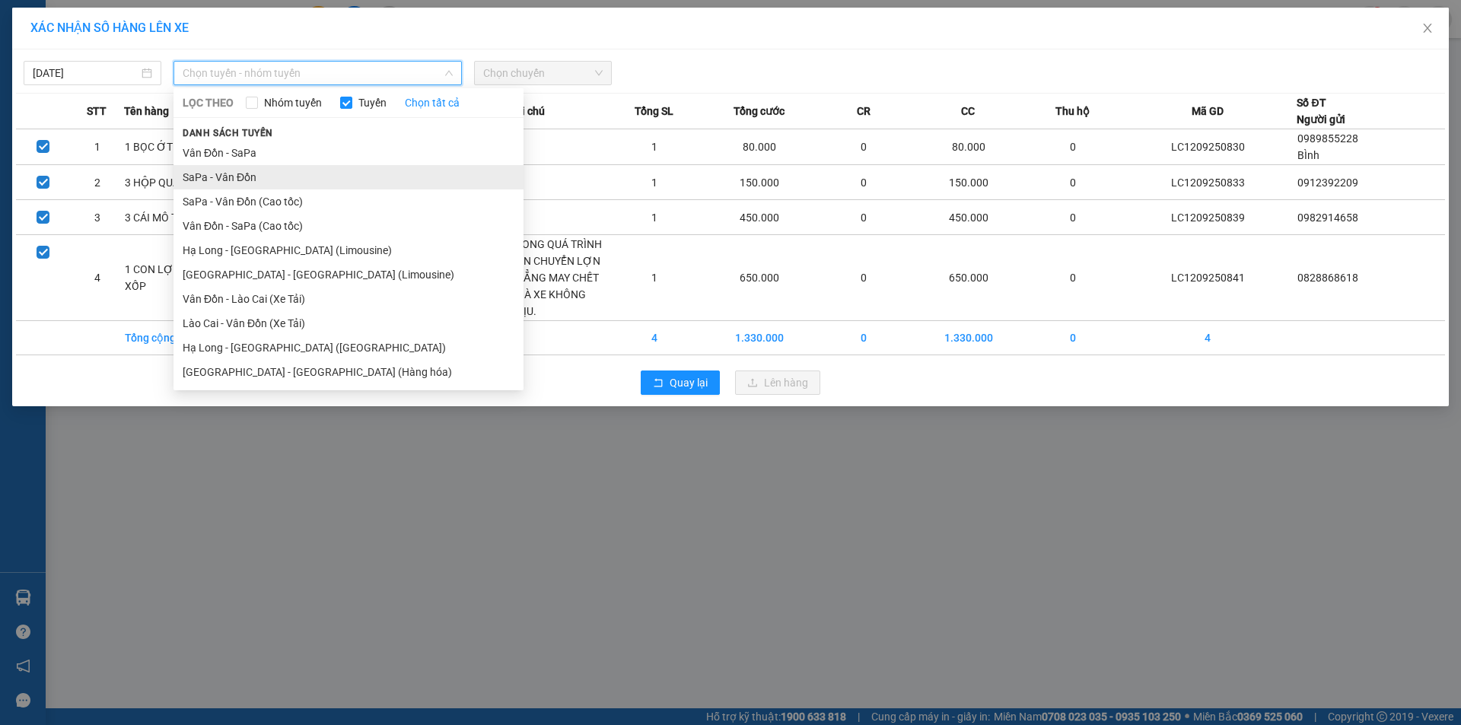
click at [282, 177] on li "SaPa - Vân Đồn" at bounding box center [349, 177] width 350 height 24
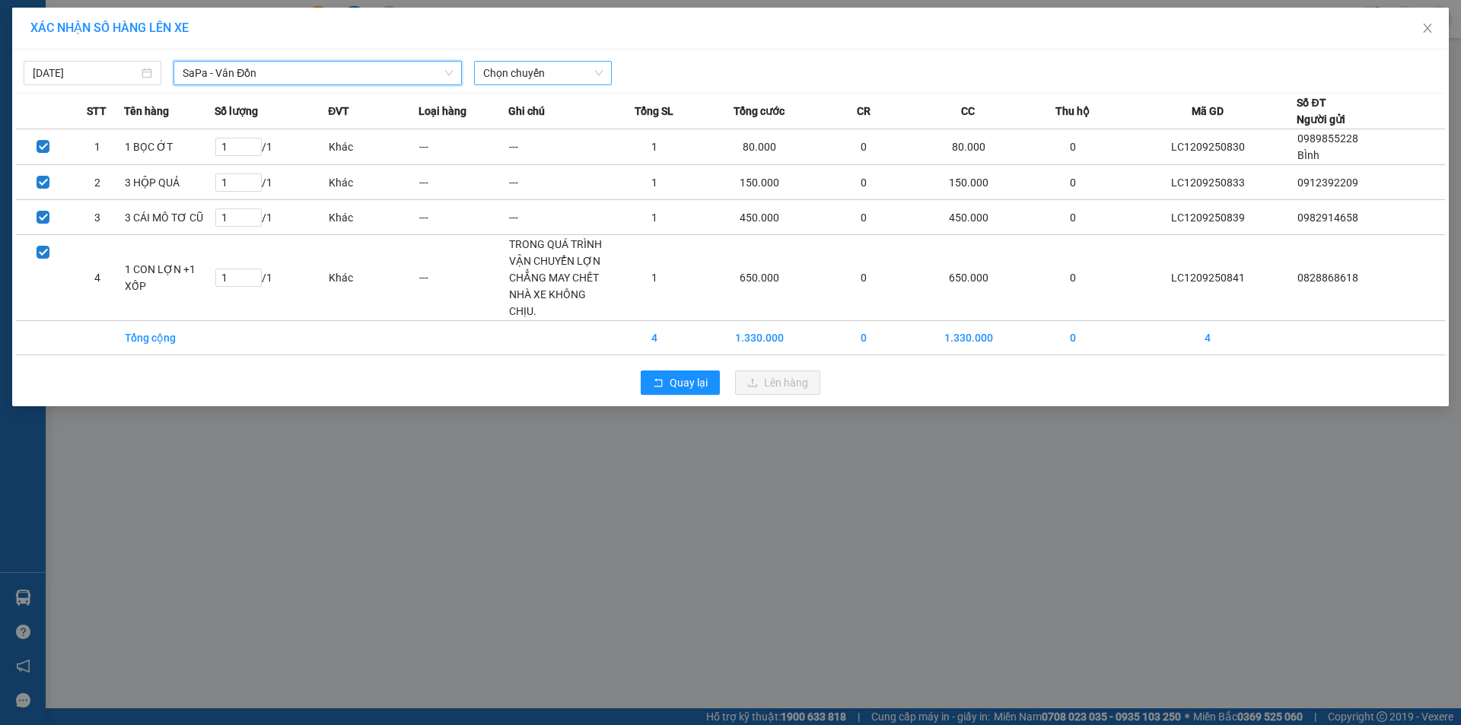
click at [543, 75] on span "Chọn chuyến" at bounding box center [542, 73] width 119 height 23
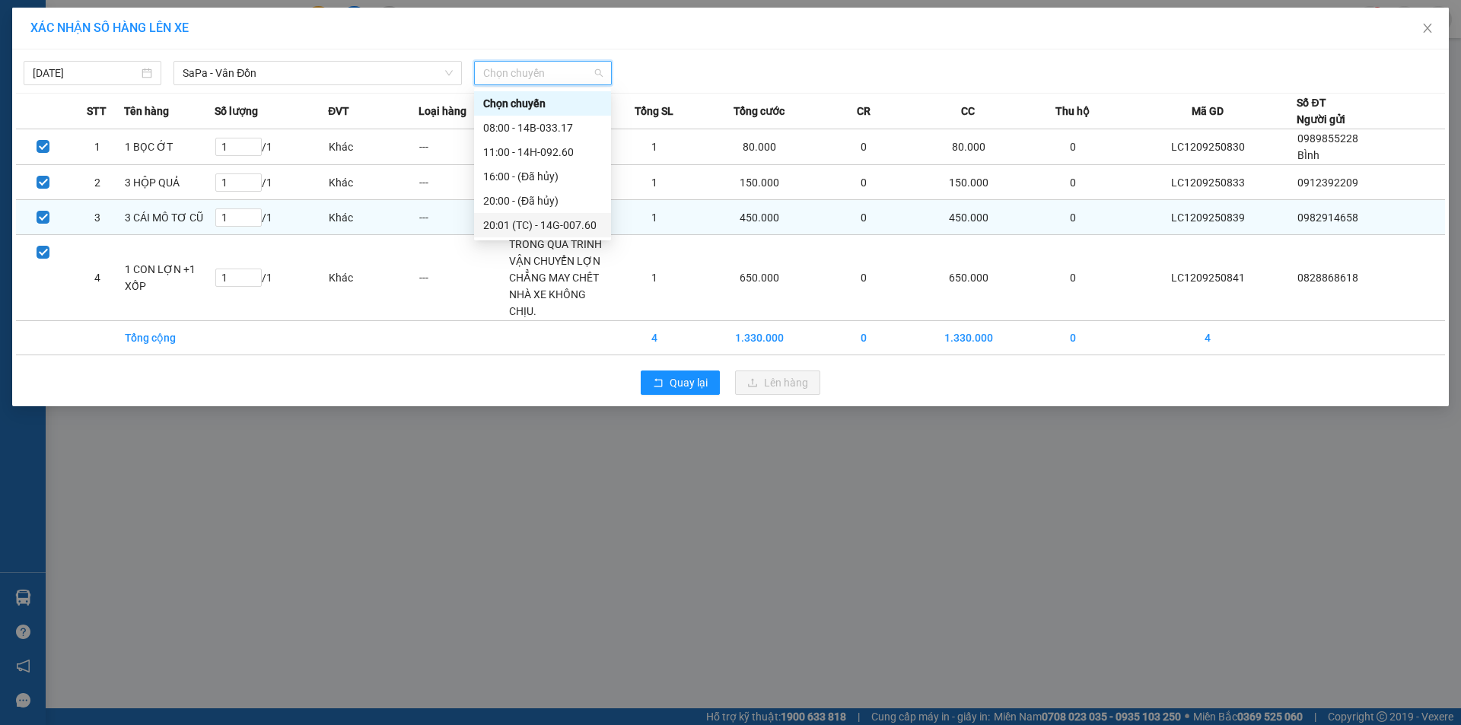
drag, startPoint x: 543, startPoint y: 221, endPoint x: 579, endPoint y: 221, distance: 36.5
click at [543, 221] on div "20:01 (TC) - 14G-007.60" at bounding box center [542, 225] width 119 height 17
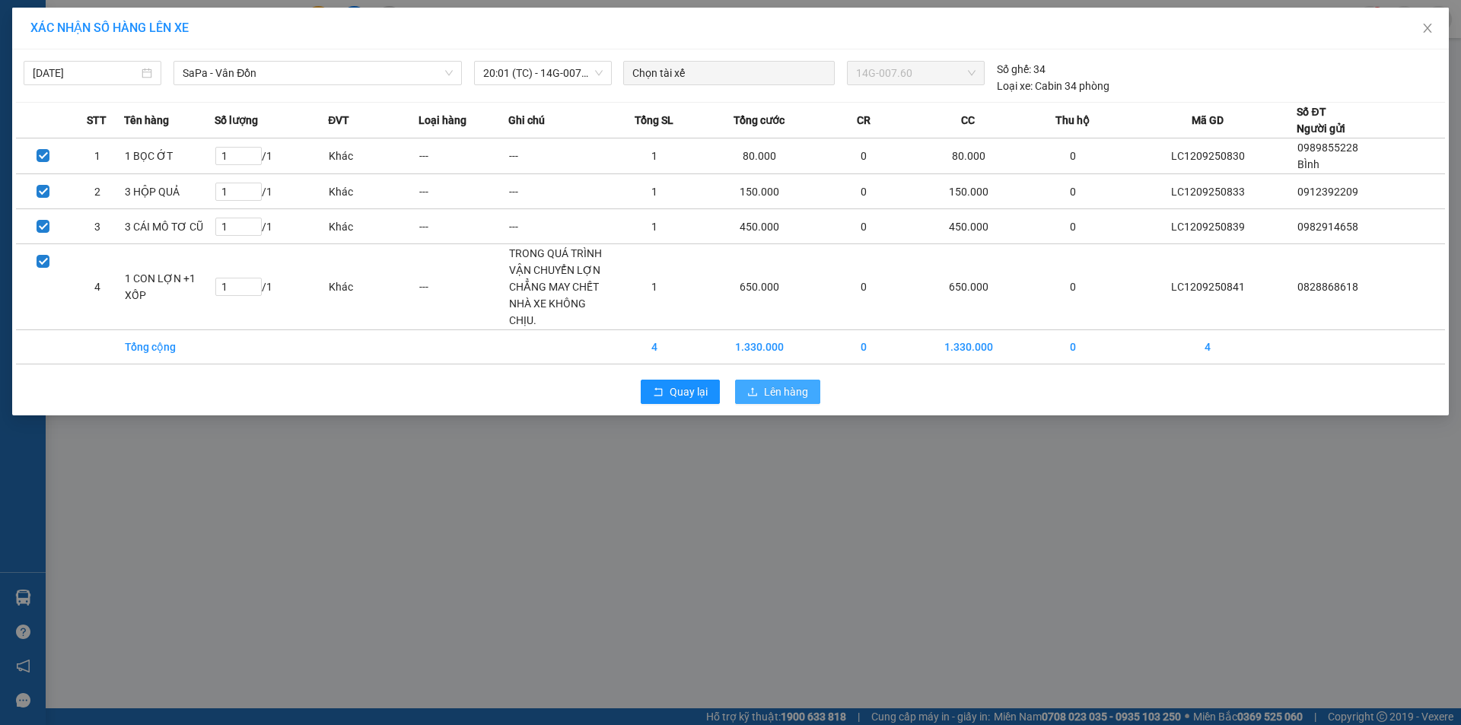
click at [788, 387] on span "Lên hàng" at bounding box center [786, 392] width 44 height 17
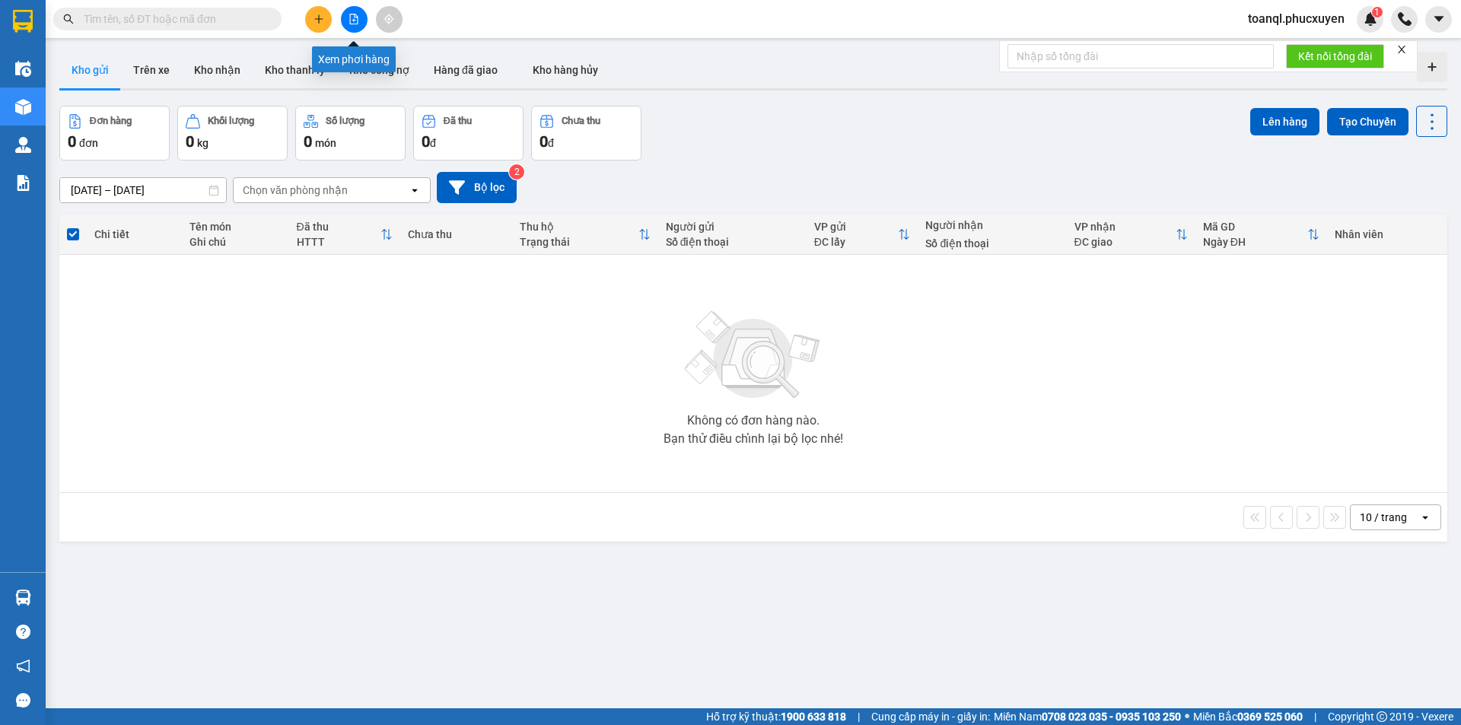
click at [351, 19] on icon "file-add" at bounding box center [354, 19] width 11 height 11
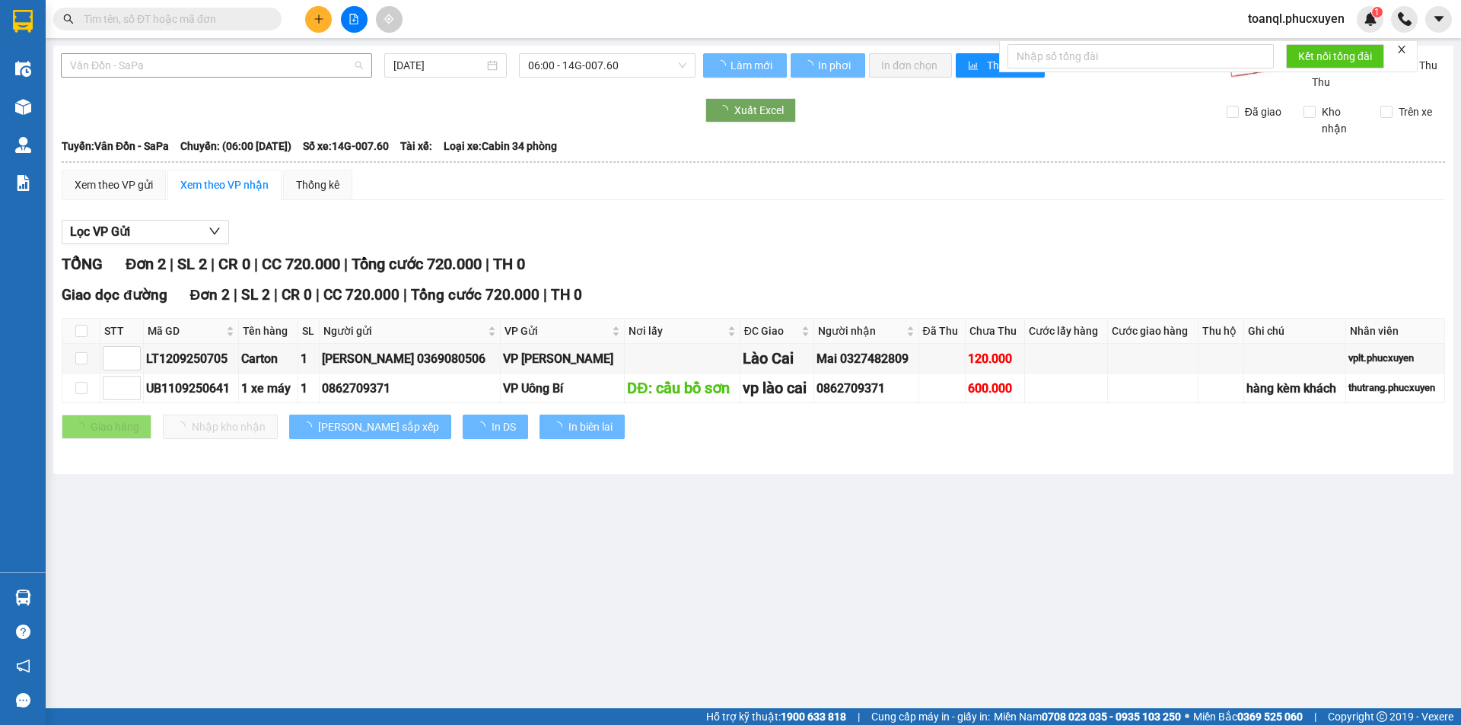
click at [238, 69] on span "Vân Đồn - SaPa" at bounding box center [216, 65] width 293 height 23
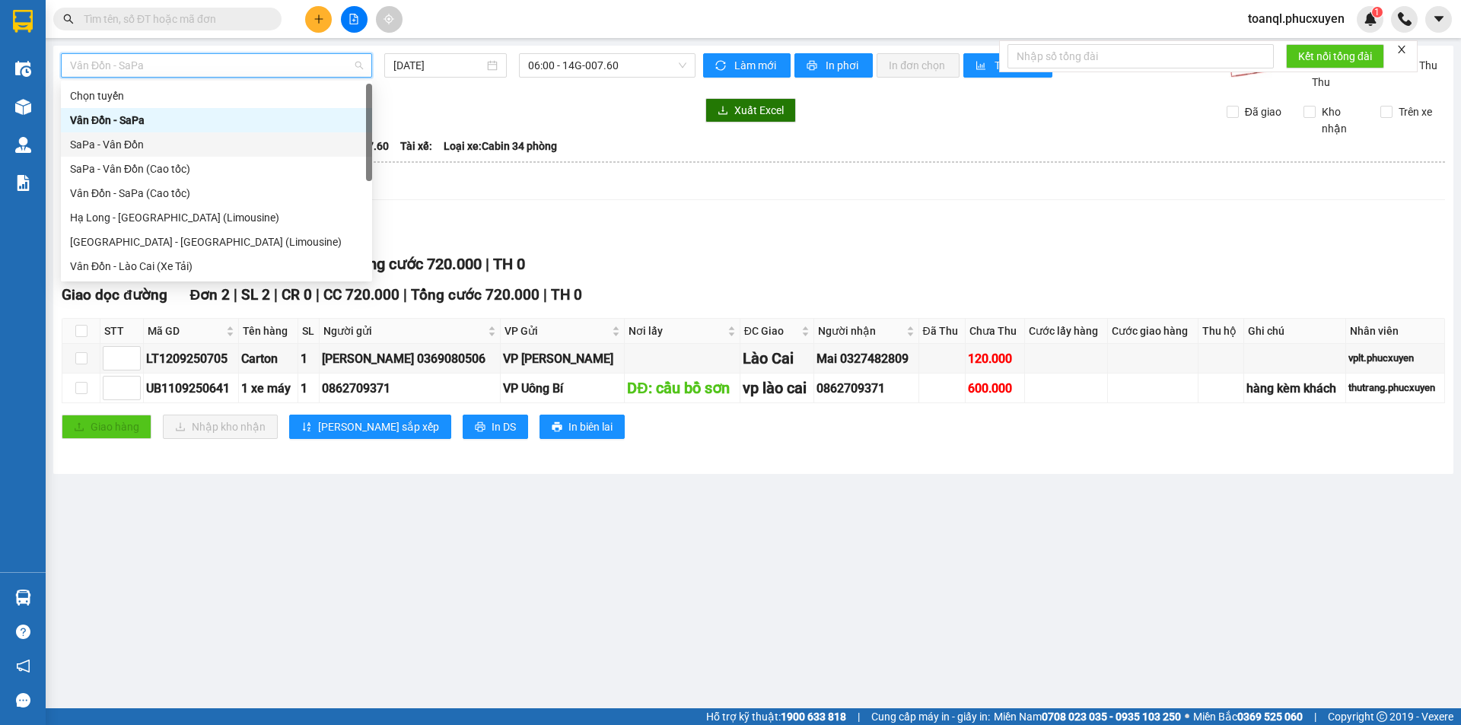
click at [129, 145] on div "SaPa - Vân Đồn" at bounding box center [216, 144] width 293 height 17
type input "[DATE]"
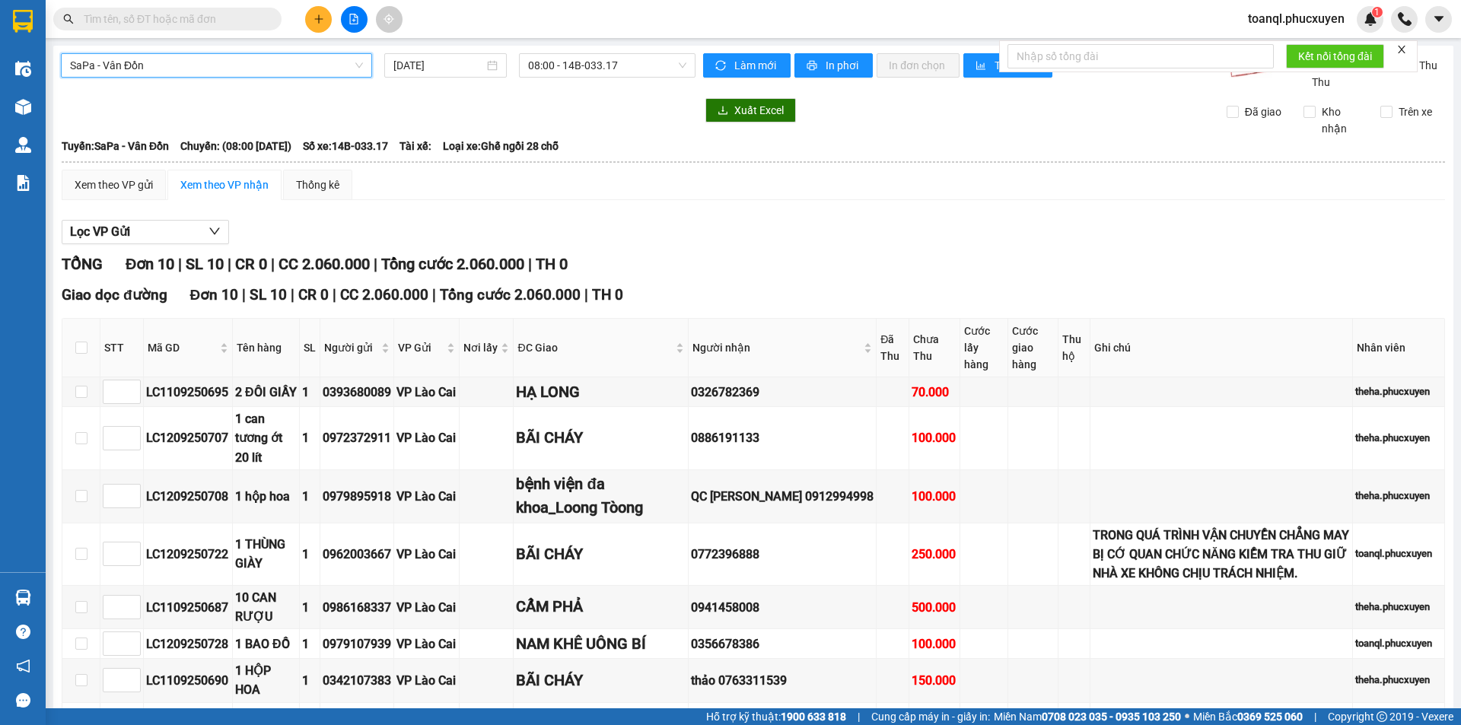
click at [615, 47] on div "SaPa - Vân Đồn SaPa - Vân Đồn 12/09/2025 08:00 - 14B-033.17 Làm mới In phơi In …" at bounding box center [753, 480] width 1400 height 868
click at [614, 66] on span "08:00 - 14B-033.17" at bounding box center [607, 65] width 158 height 23
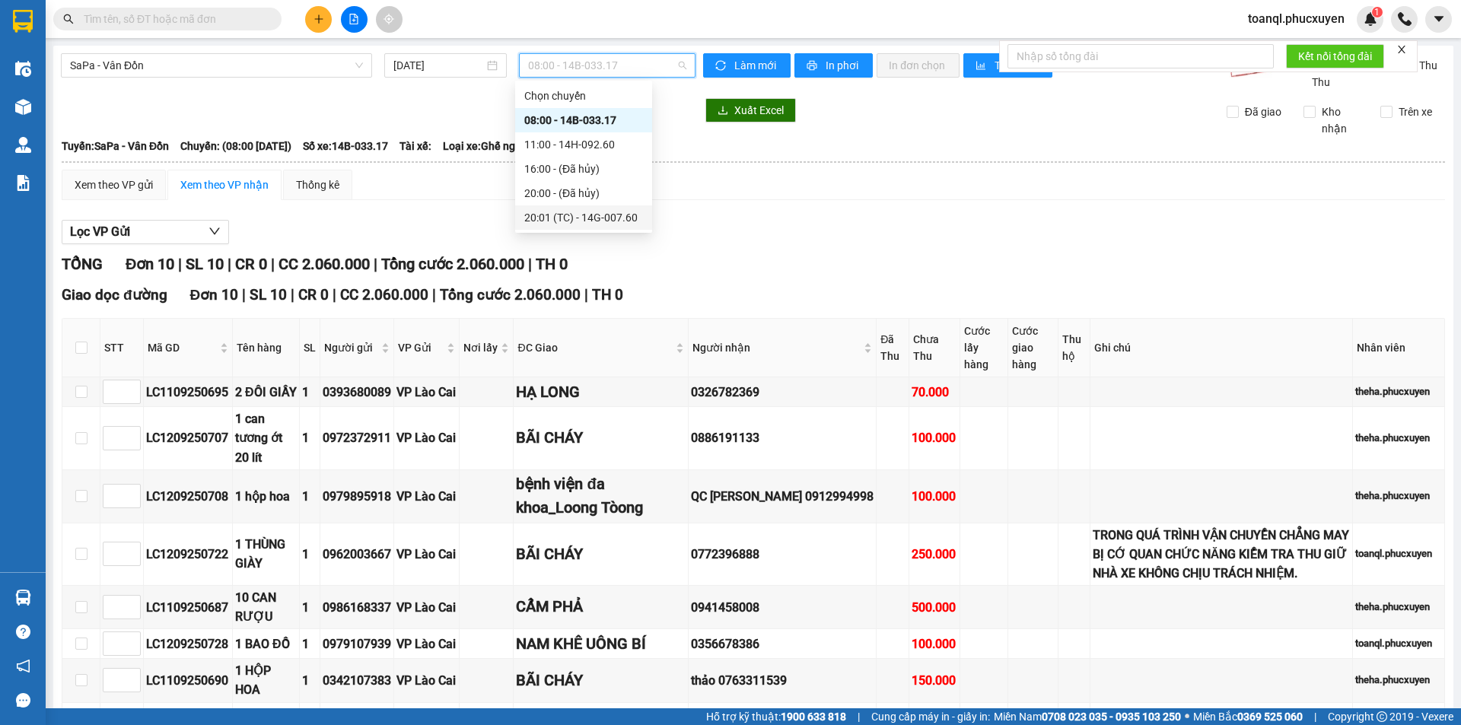
click at [597, 215] on div "20:01 (TC) - 14G-007.60" at bounding box center [583, 217] width 119 height 17
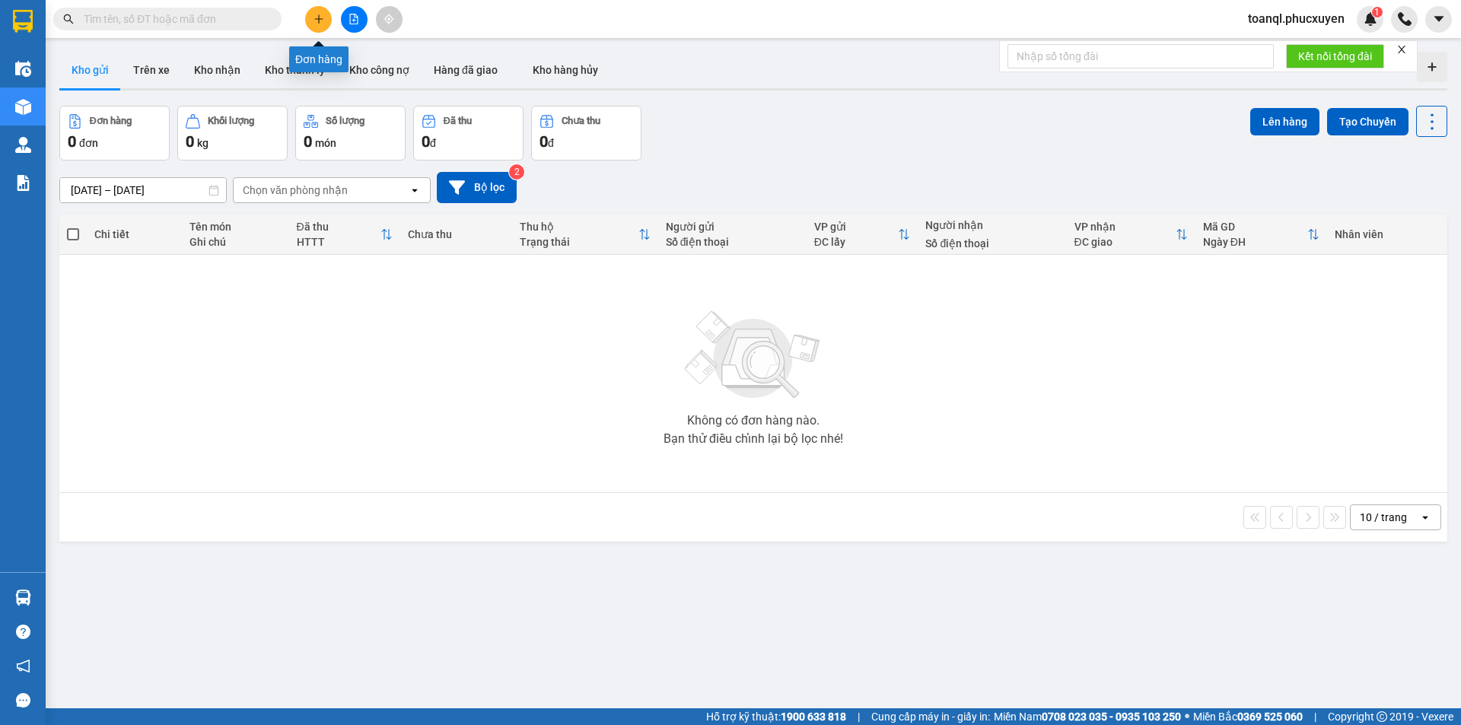
click at [322, 24] on icon "plus" at bounding box center [319, 19] width 11 height 11
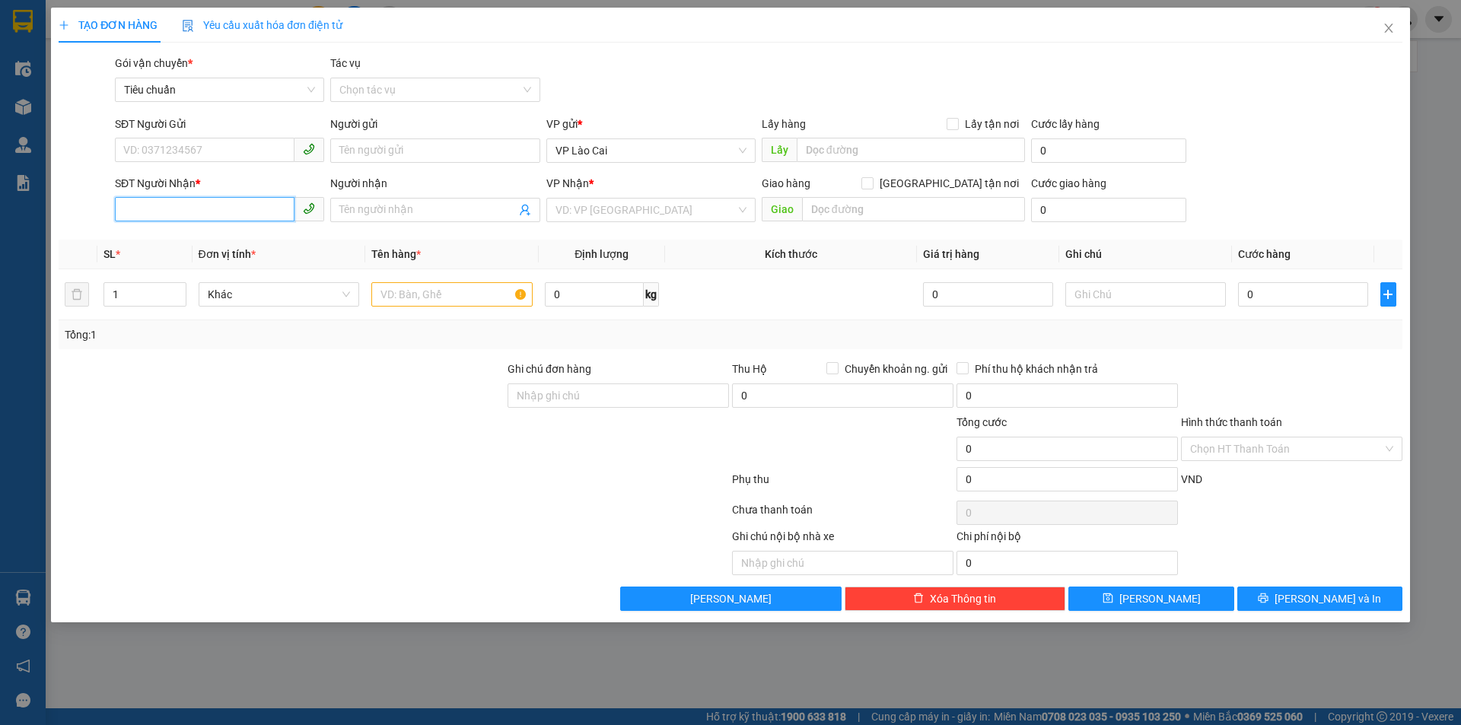
click at [234, 217] on input "SĐT Người Nhận *" at bounding box center [205, 209] width 180 height 24
paste input "0335385559"
type input "0335385559"
click at [158, 240] on div "0335385559 - A xuân ĐT" at bounding box center [219, 240] width 191 height 17
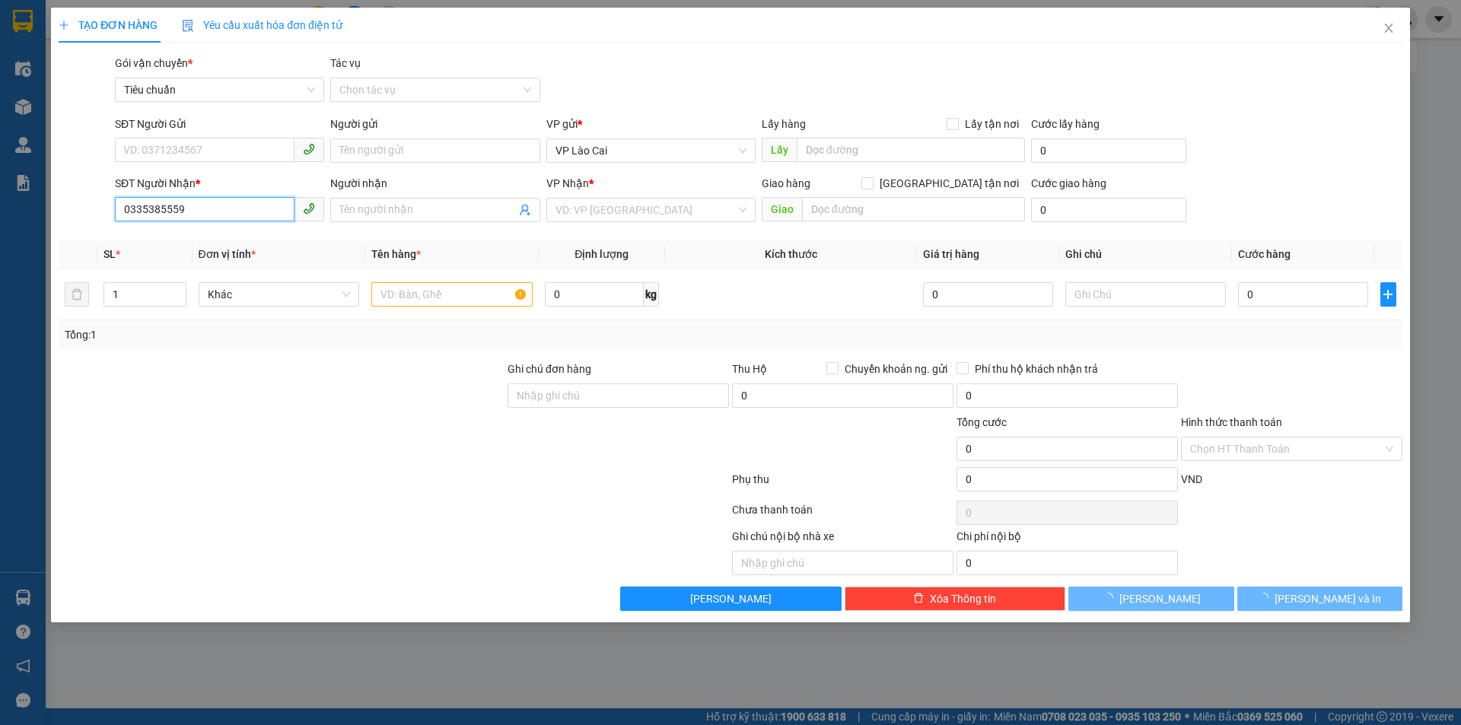
type input "A xuân ĐT"
type input "ĐÔNG TRIỀU"
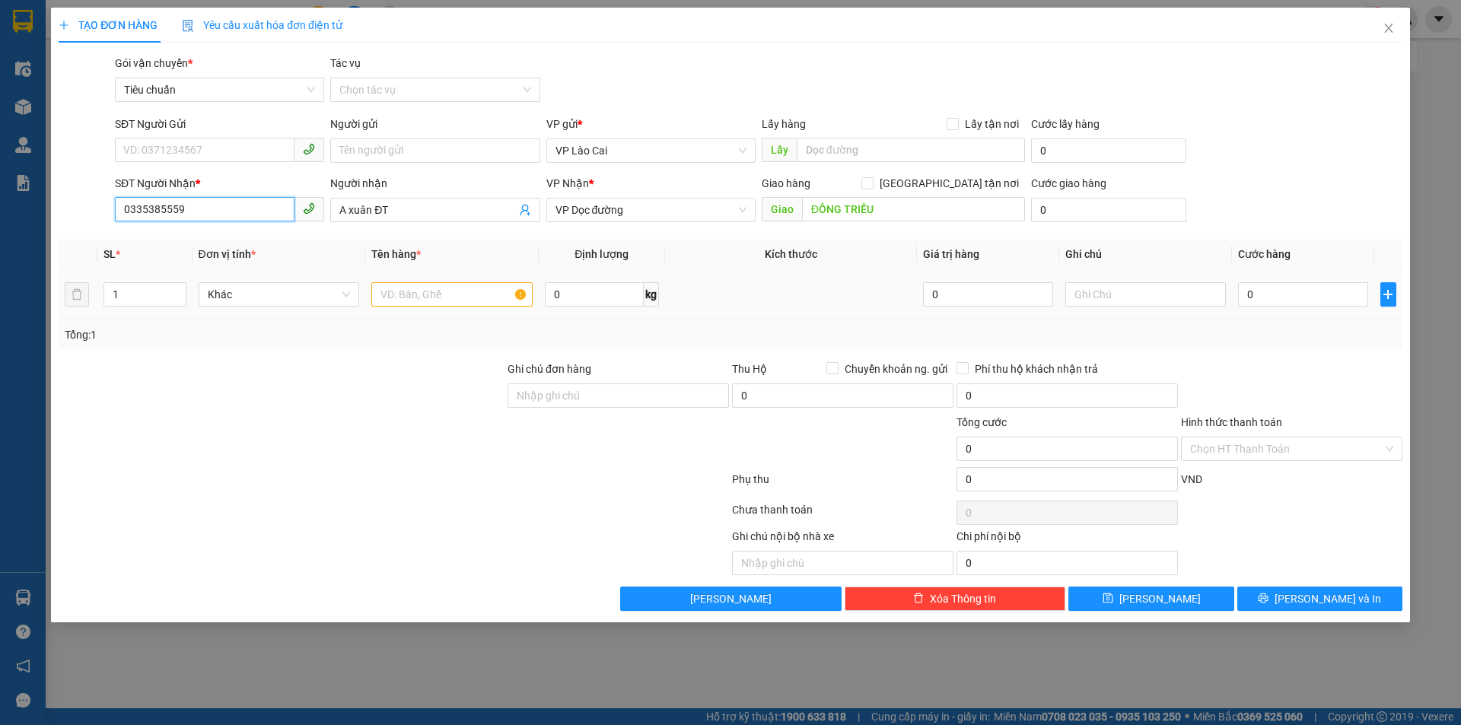
type input "0335385559"
click at [477, 298] on input "text" at bounding box center [451, 294] width 161 height 24
type input "6 HỘP BÁNH"
click at [1305, 292] on input "0" at bounding box center [1302, 294] width 129 height 24
type input "2"
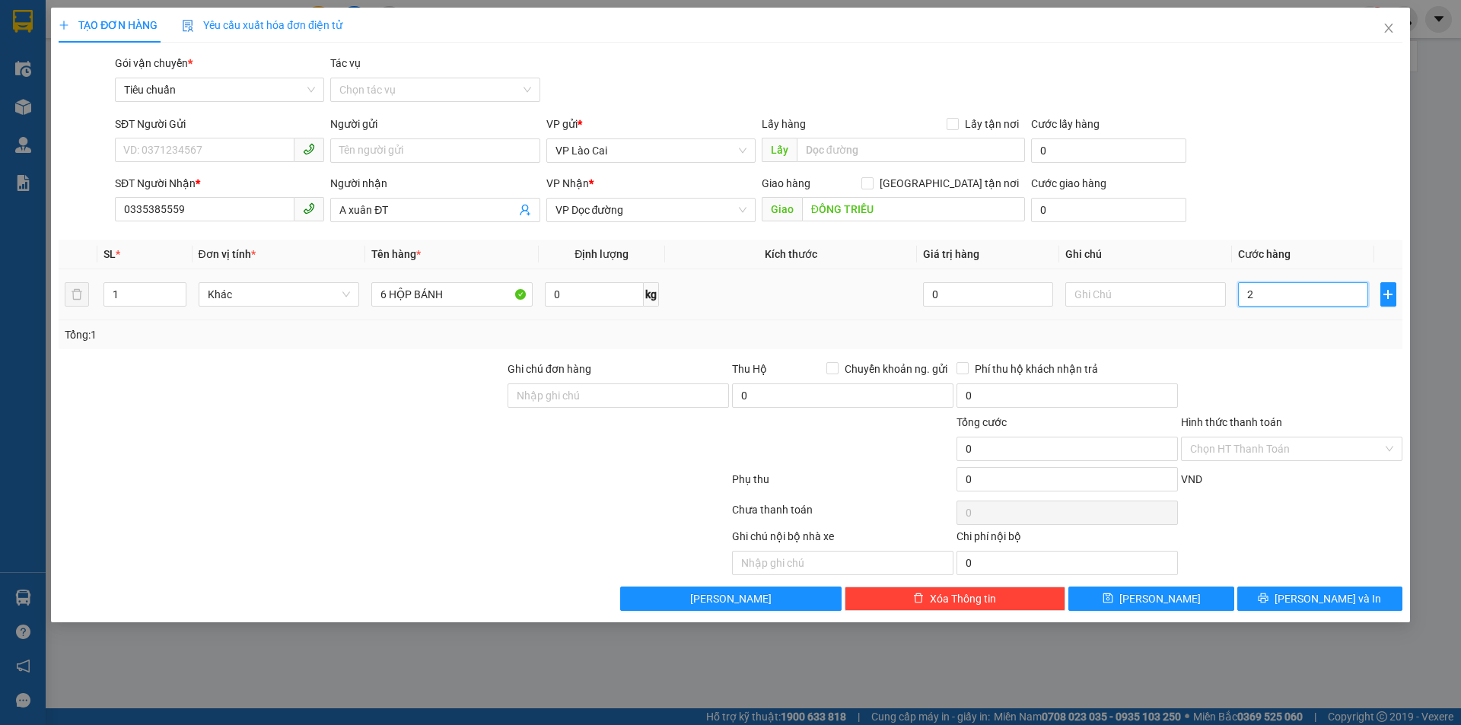
type input "2"
type input "25"
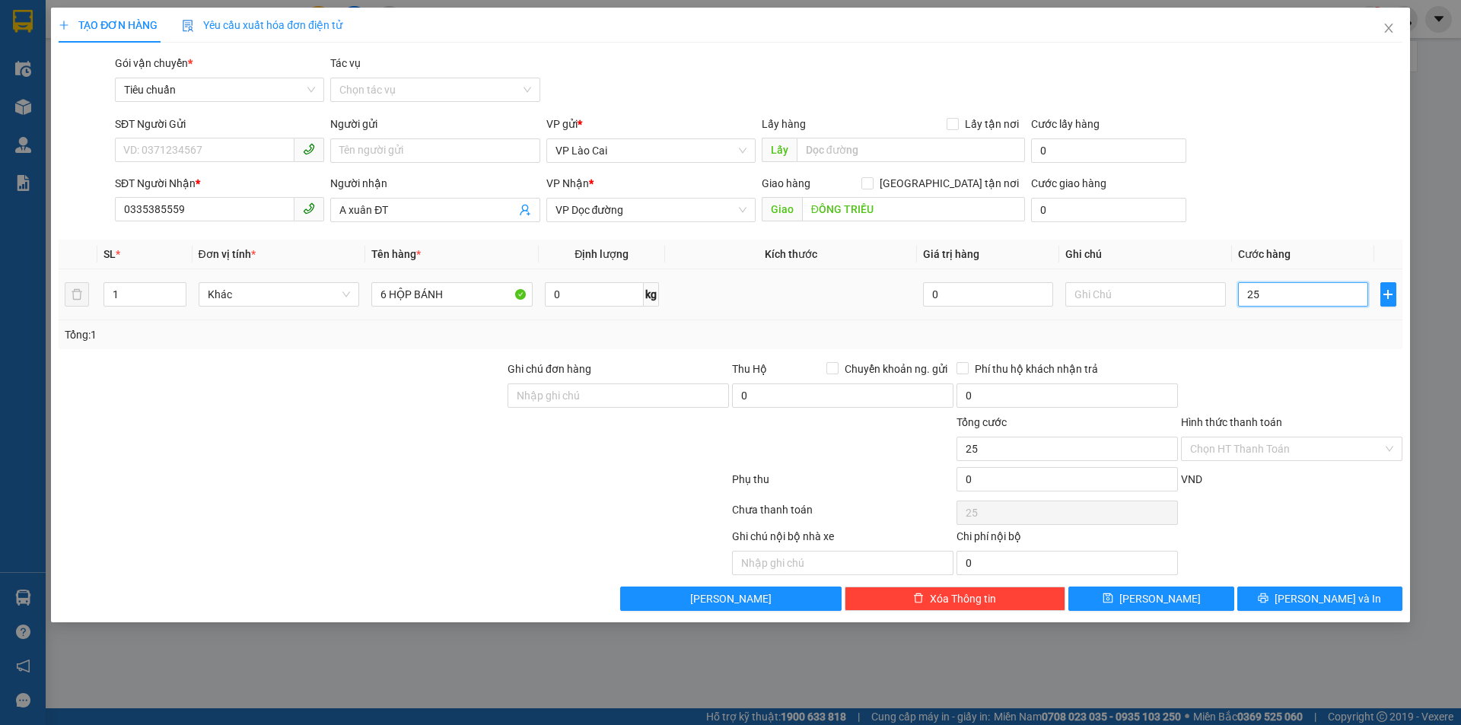
type input "250"
type input "250.000"
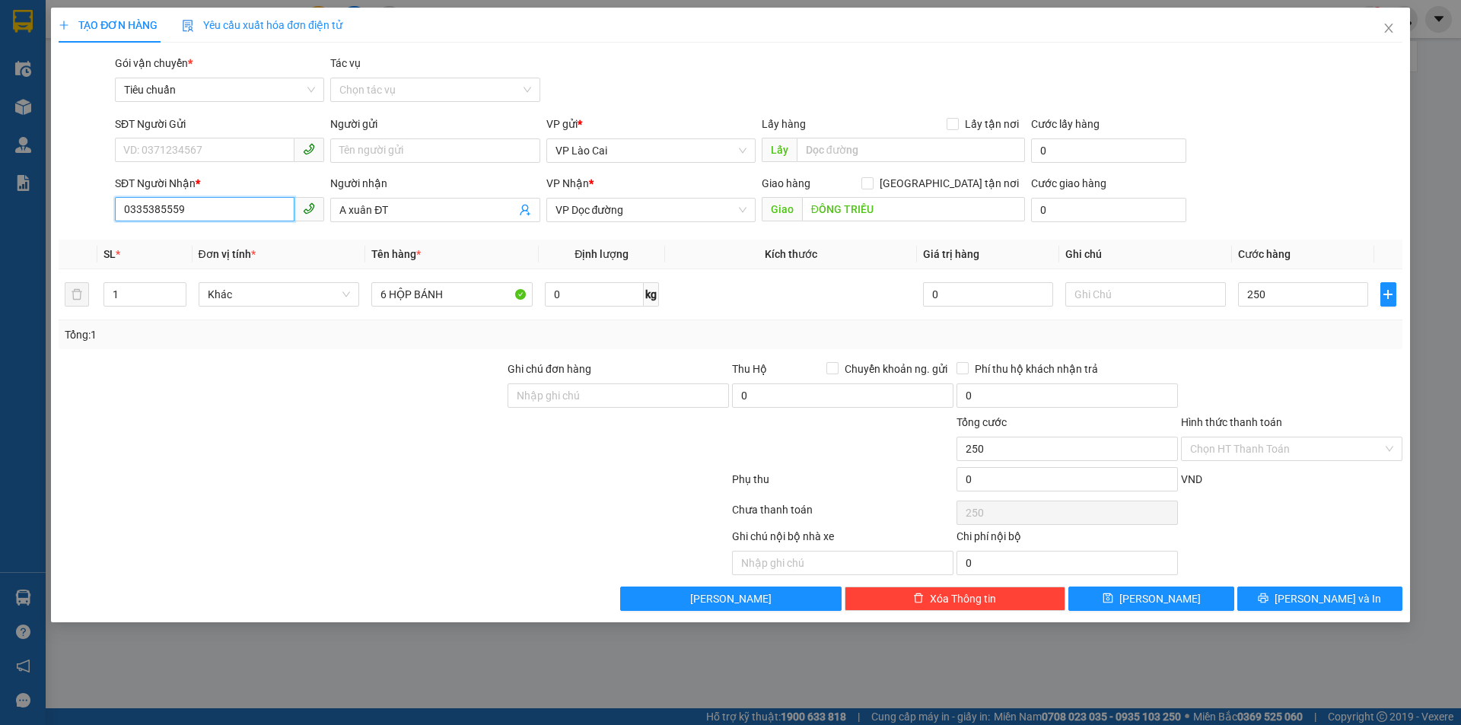
type input "250.000"
drag, startPoint x: 186, startPoint y: 202, endPoint x: 53, endPoint y: 237, distance: 137.9
click at [53, 238] on div "TẠO ĐƠN HÀNG Yêu cầu xuất hóa đơn điện tử Transit Pickup Surcharge Ids Transit …" at bounding box center [730, 315] width 1359 height 615
click at [1345, 613] on div "TẠO ĐƠN HÀNG Yêu cầu xuất hóa đơn điện tử Transit Pickup Surcharge Ids Transit …" at bounding box center [730, 315] width 1359 height 615
click at [1308, 601] on span "[PERSON_NAME] và In" at bounding box center [1328, 599] width 107 height 17
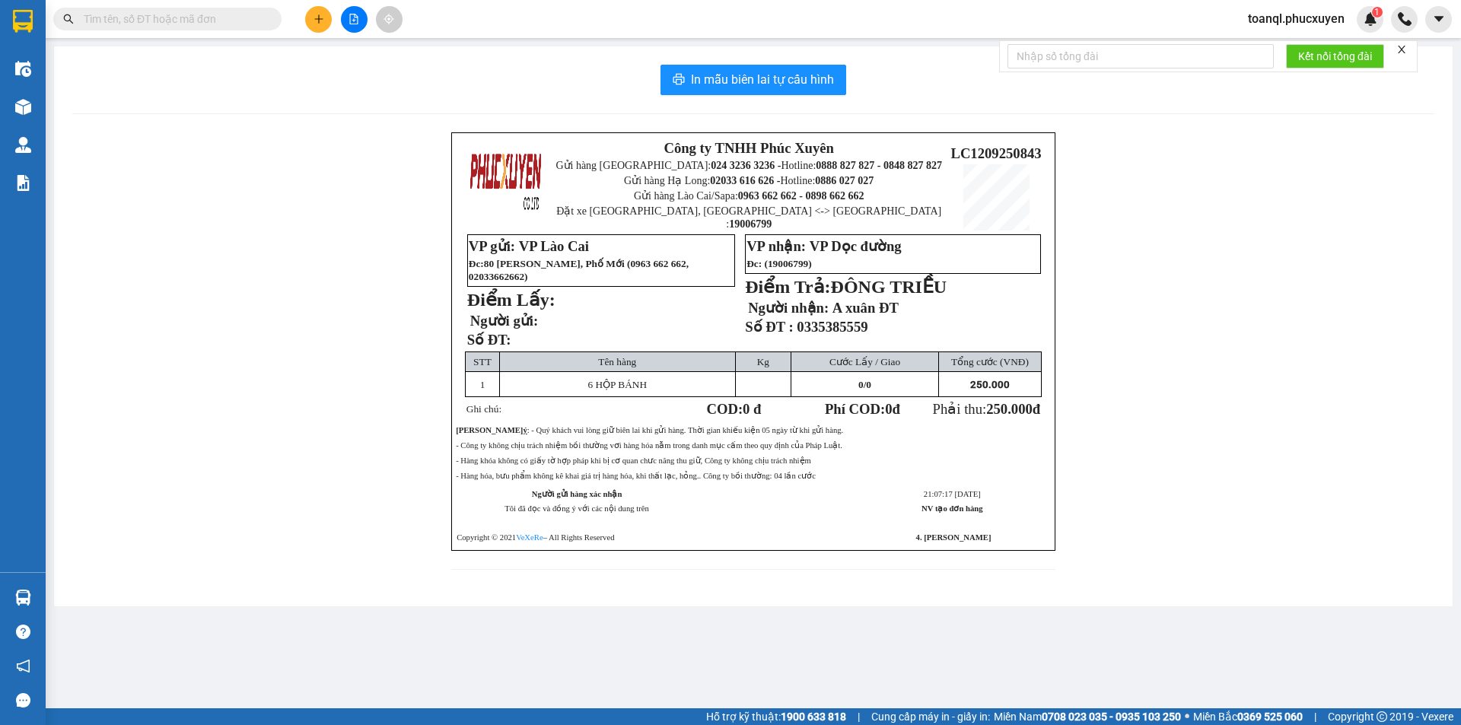
click at [721, 63] on div "In mẫu biên lai tự cấu hình Công ty TNHH Phúc Xuyên Gửi hàng [GEOGRAPHIC_DATA]:…" at bounding box center [753, 326] width 1399 height 560
click at [718, 81] on span "In mẫu biên lai tự cấu hình" at bounding box center [762, 79] width 143 height 19
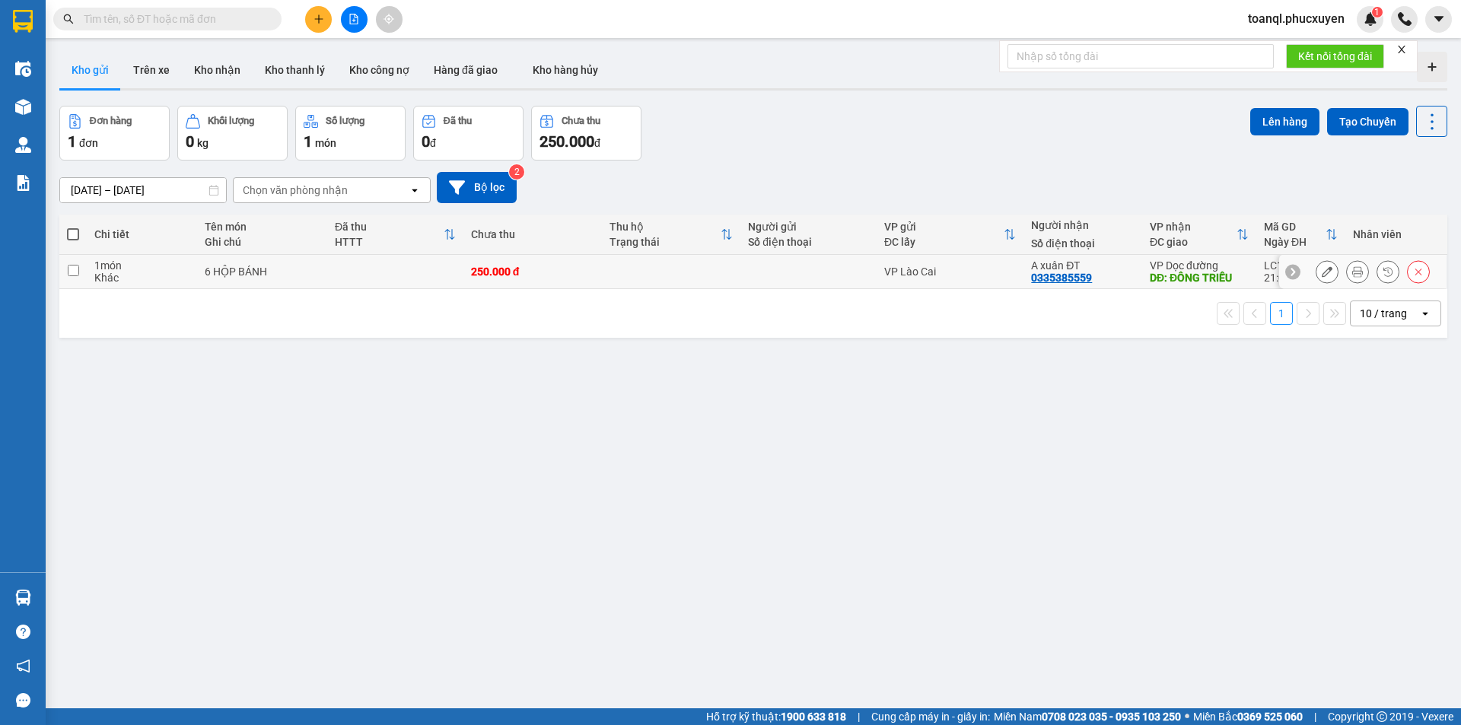
click at [547, 274] on div "250.000 đ" at bounding box center [532, 272] width 123 height 12
checkbox input "true"
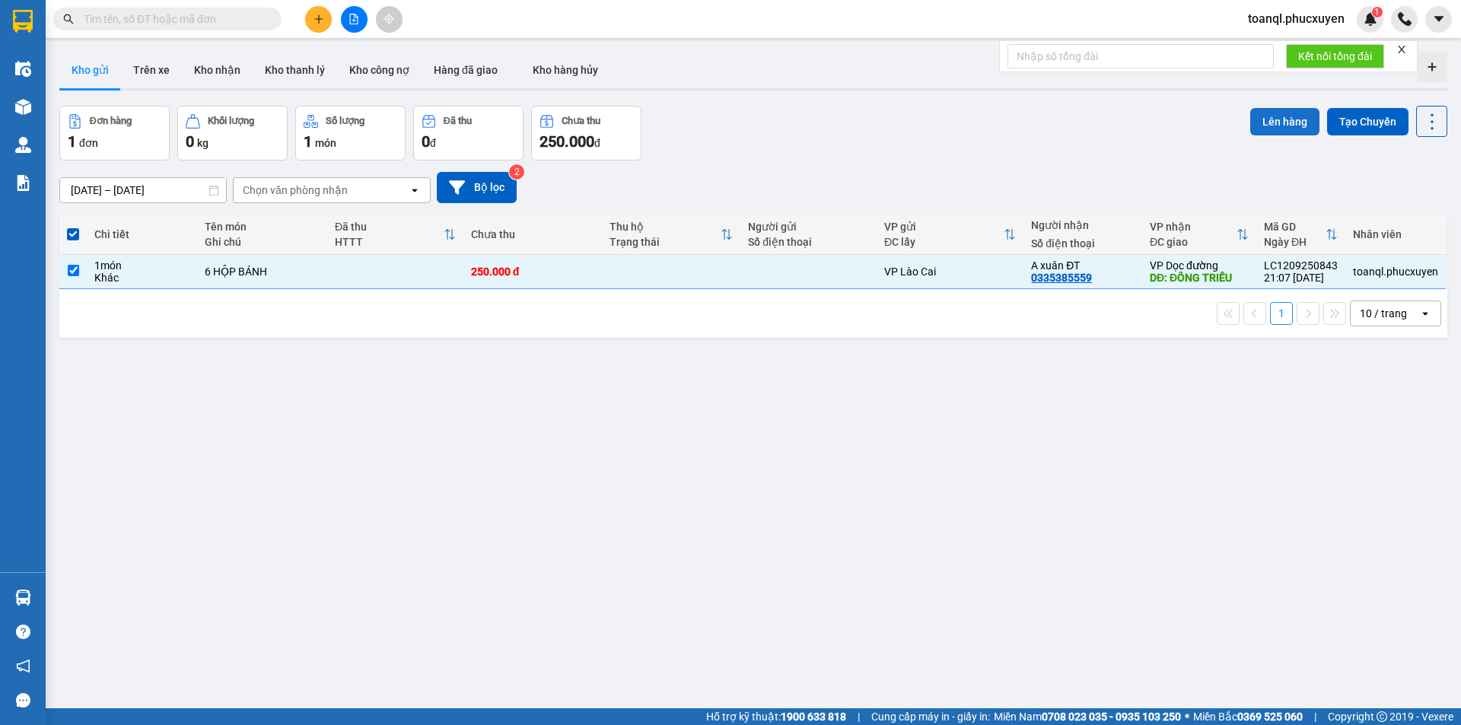
click at [1293, 122] on button "Lên hàng" at bounding box center [1284, 121] width 69 height 27
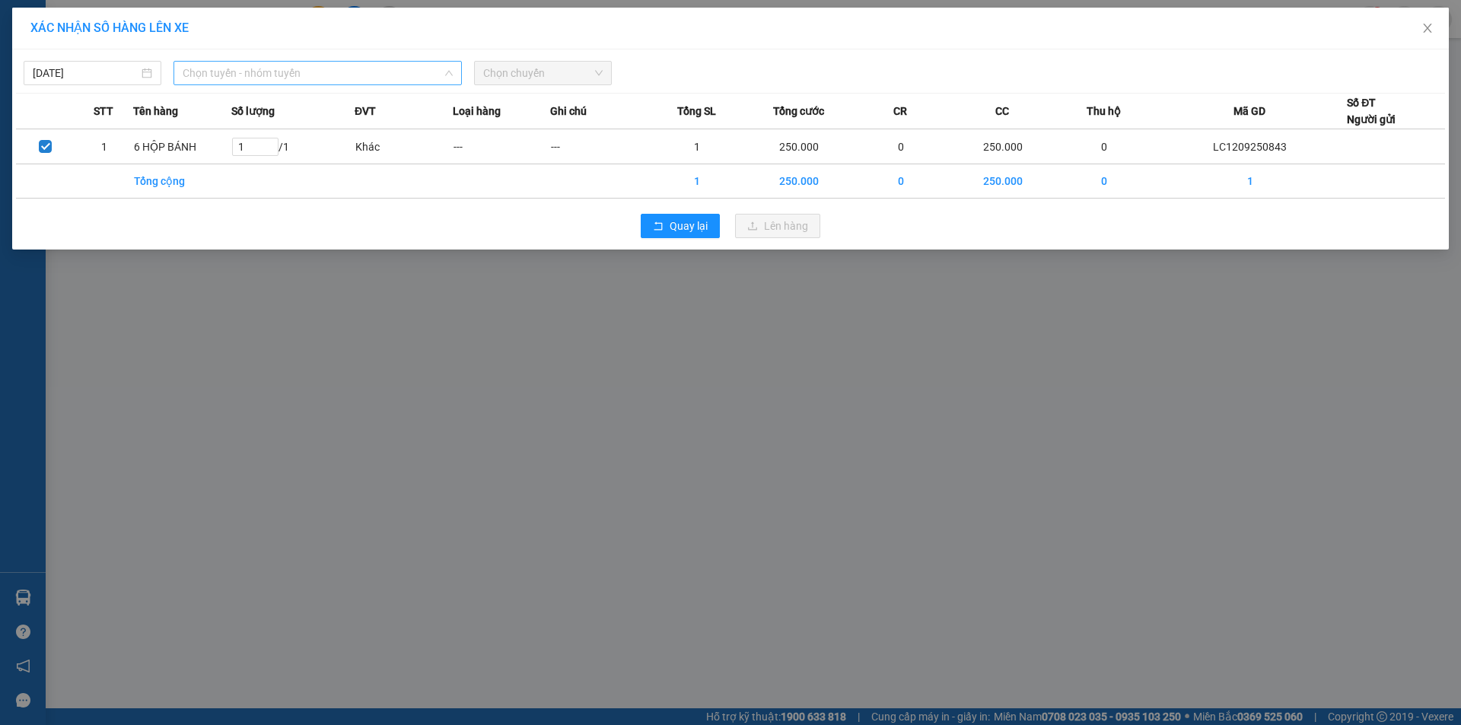
click at [269, 69] on span "Chọn tuyến - nhóm tuyến" at bounding box center [318, 73] width 270 height 23
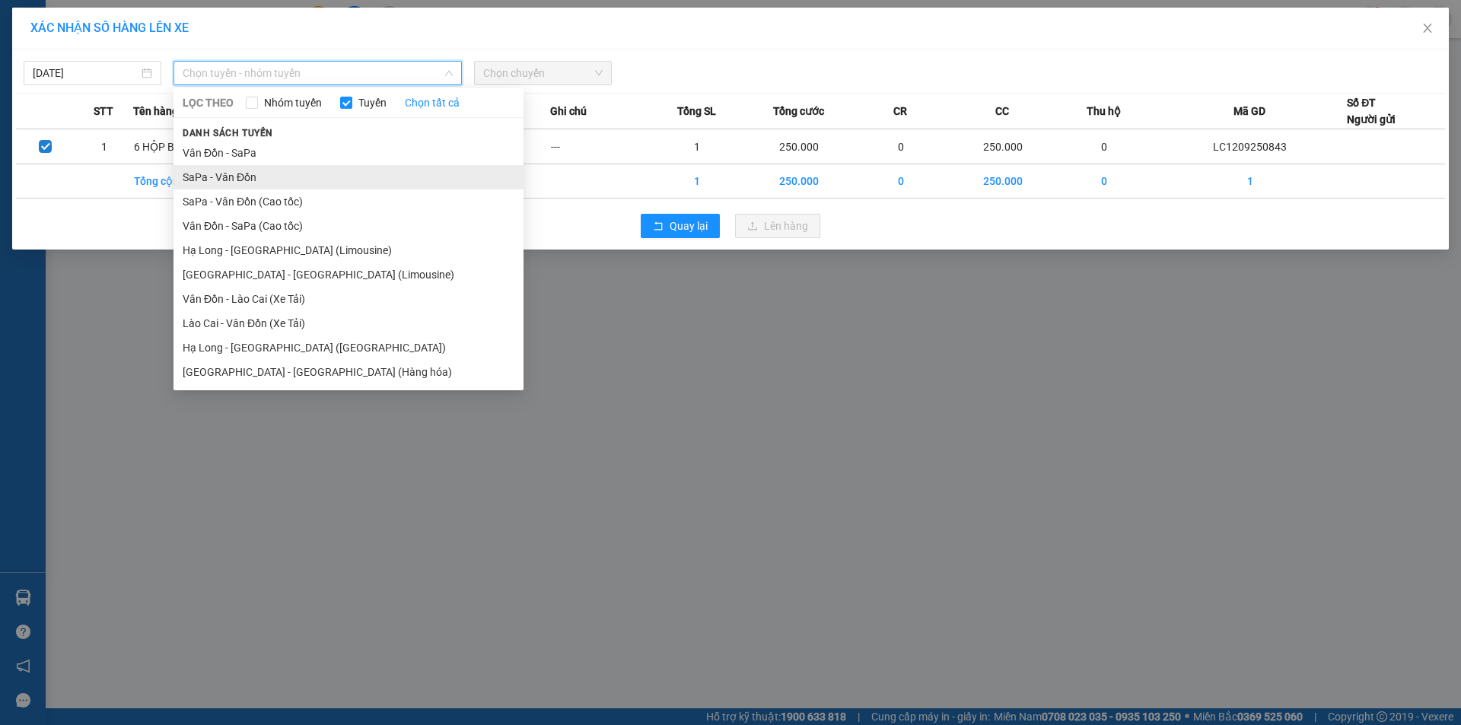
click at [207, 184] on li "SaPa - Vân Đồn" at bounding box center [349, 177] width 350 height 24
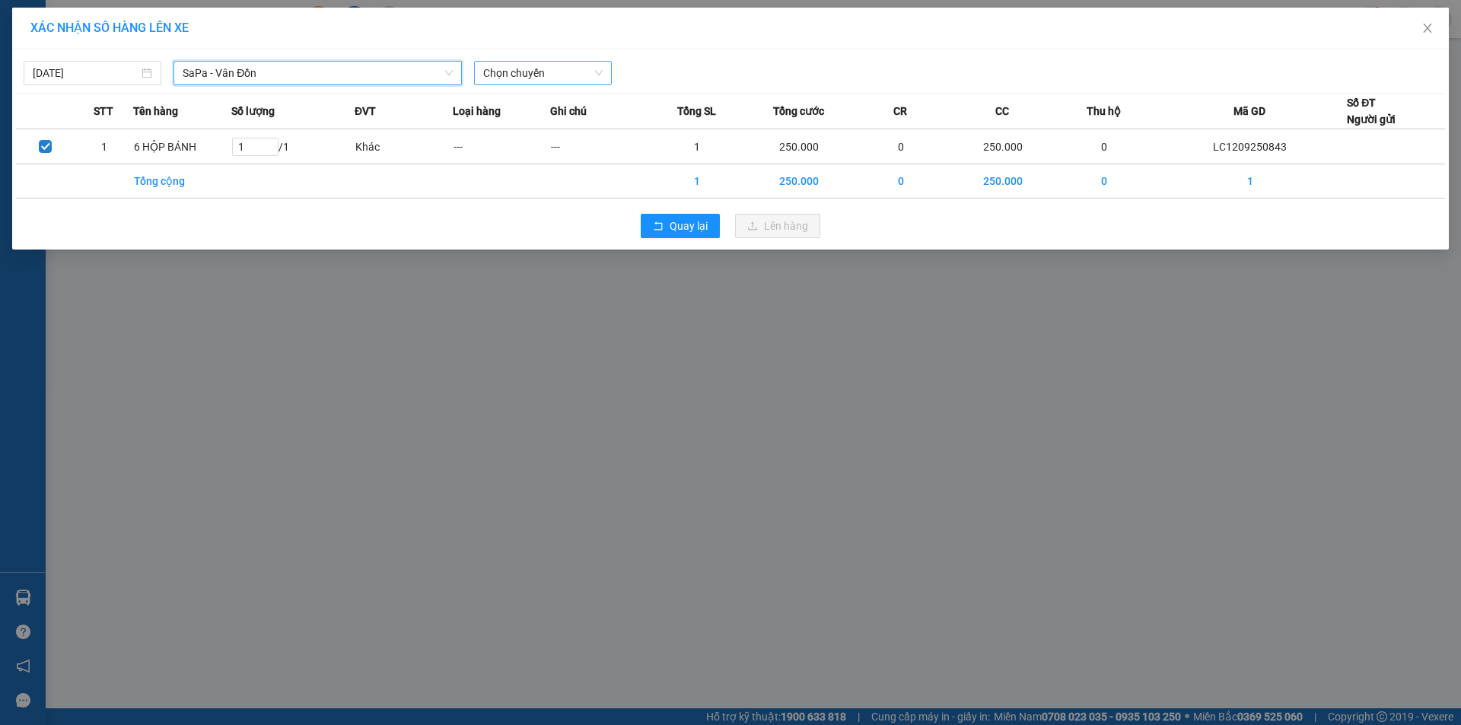
click at [538, 75] on span "Chọn chuyến" at bounding box center [542, 73] width 119 height 23
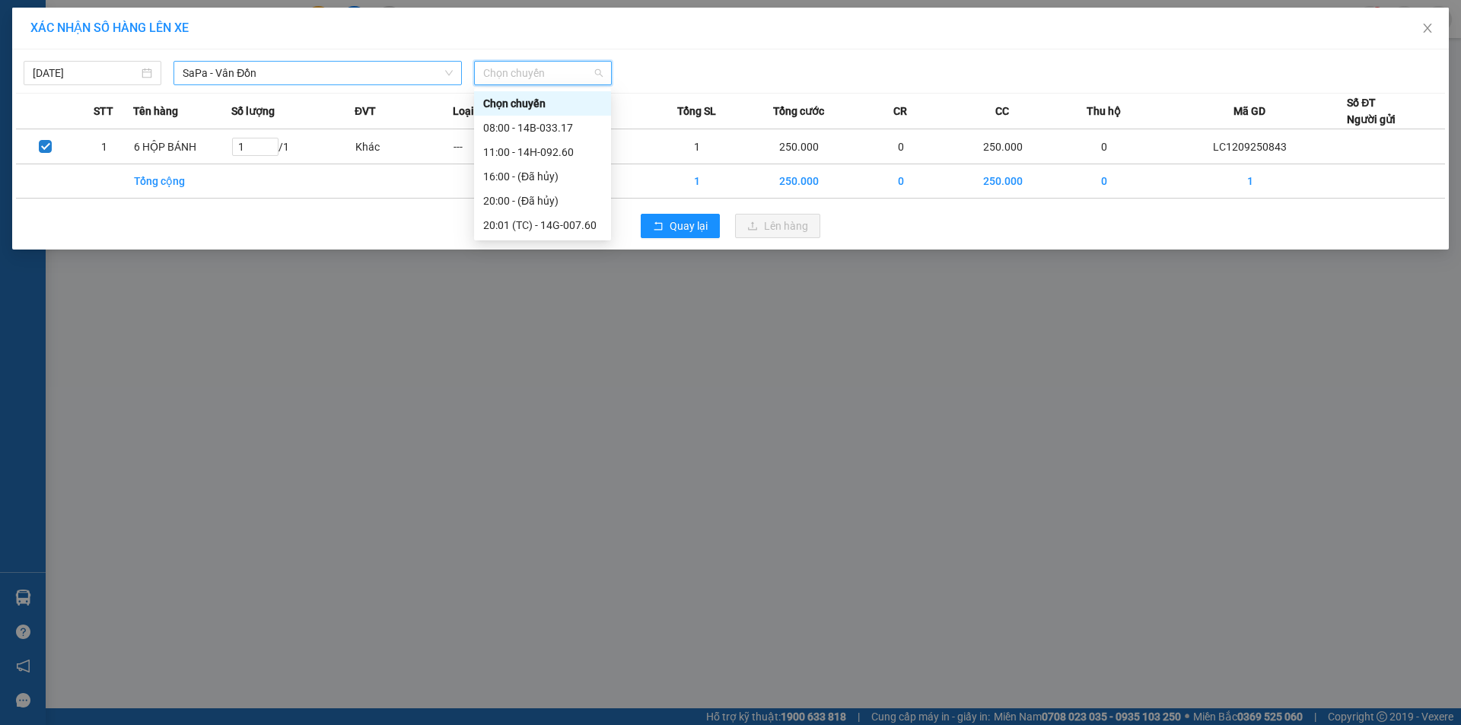
click at [310, 72] on span "SaPa - Vân Đồn" at bounding box center [318, 73] width 270 height 23
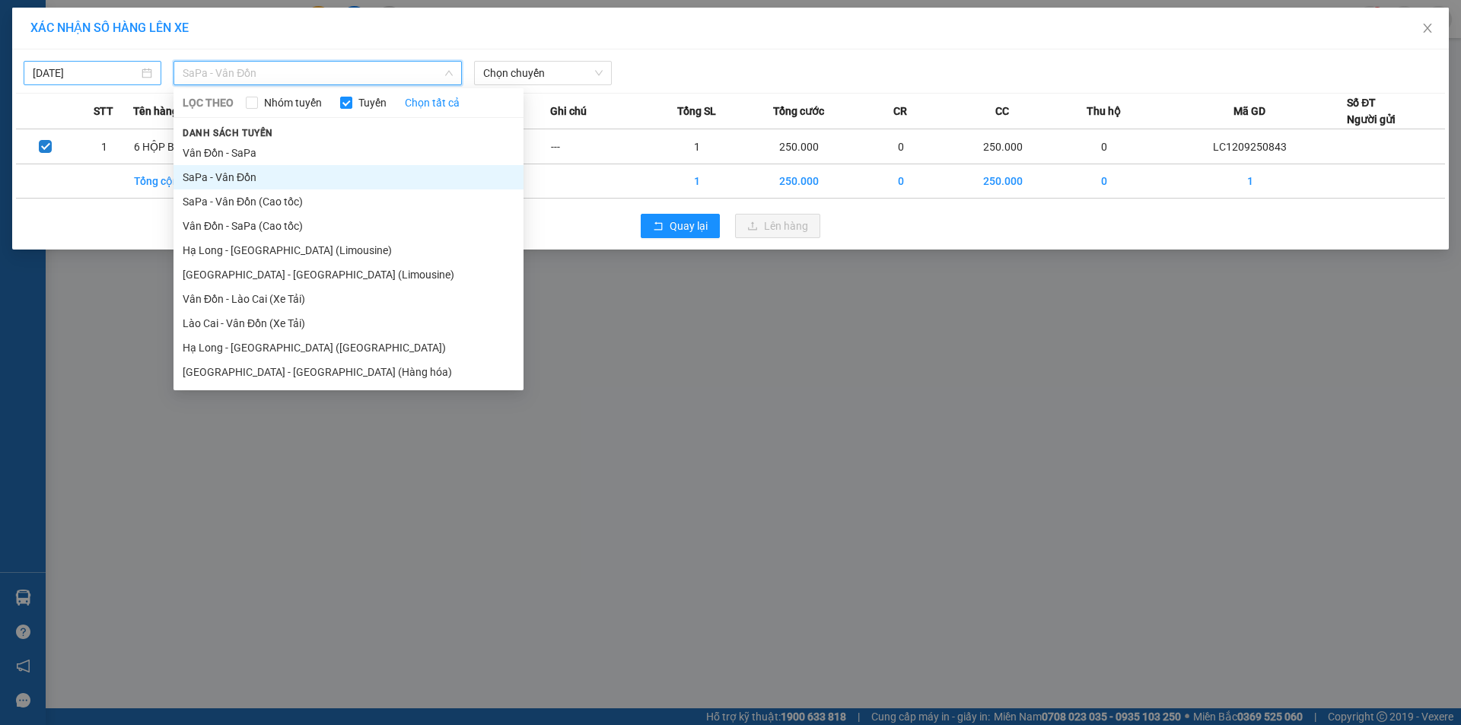
click at [121, 66] on input "[DATE]" at bounding box center [86, 73] width 106 height 17
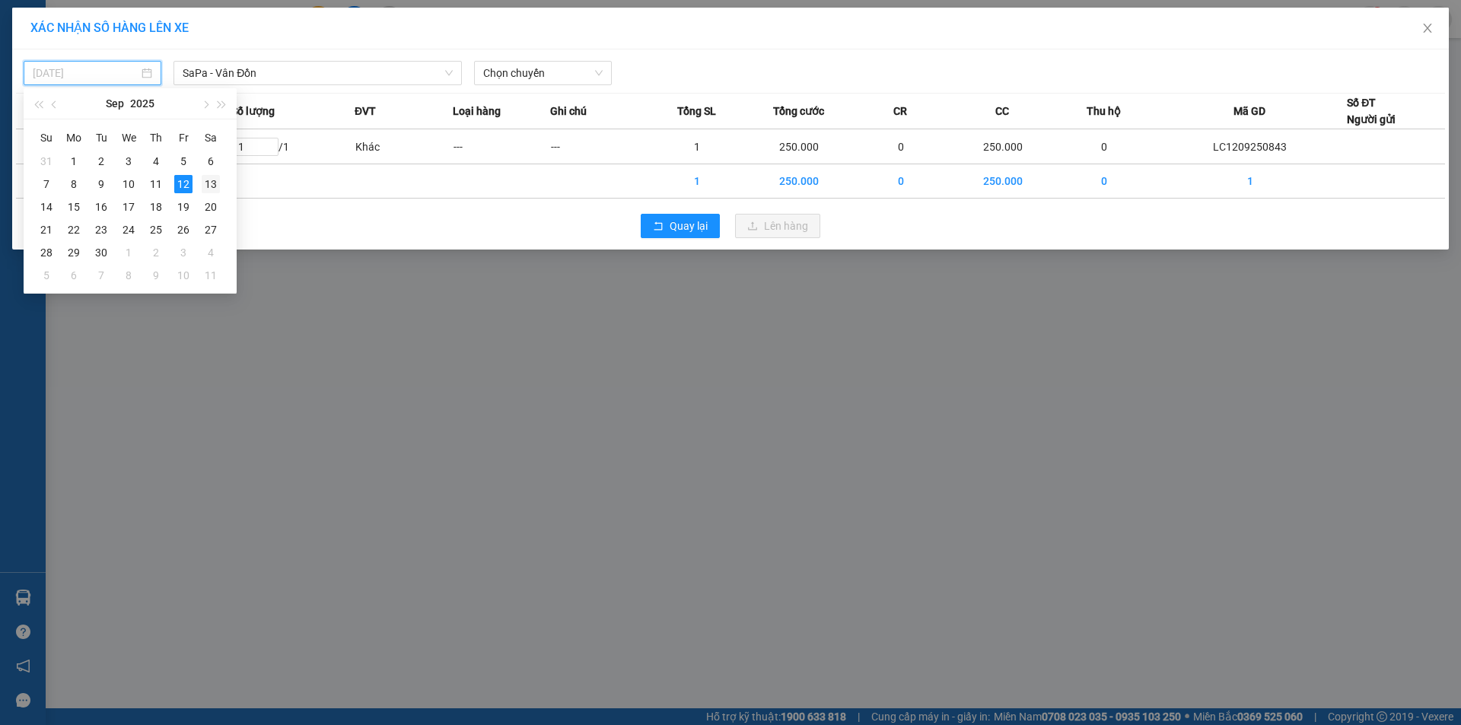
click at [214, 184] on div "13" at bounding box center [211, 184] width 18 height 18
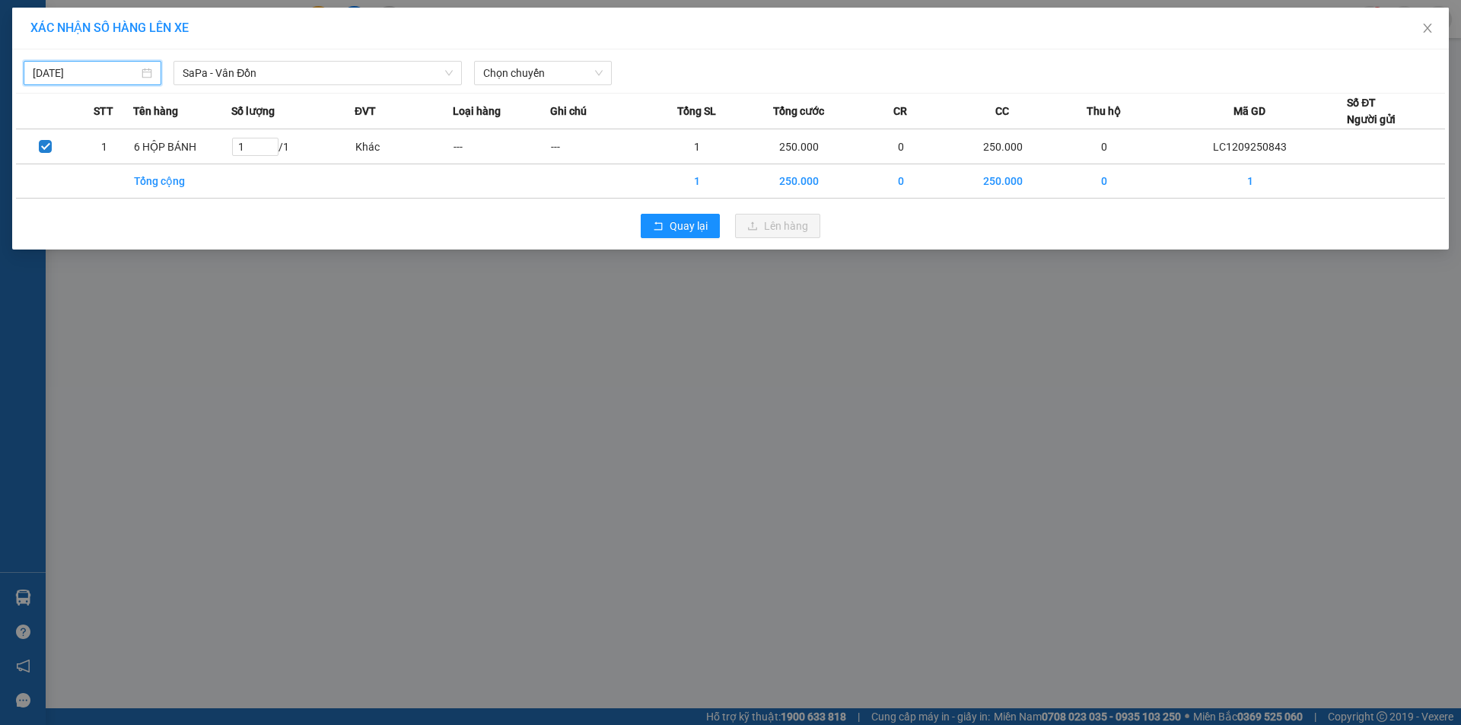
type input "[DATE]"
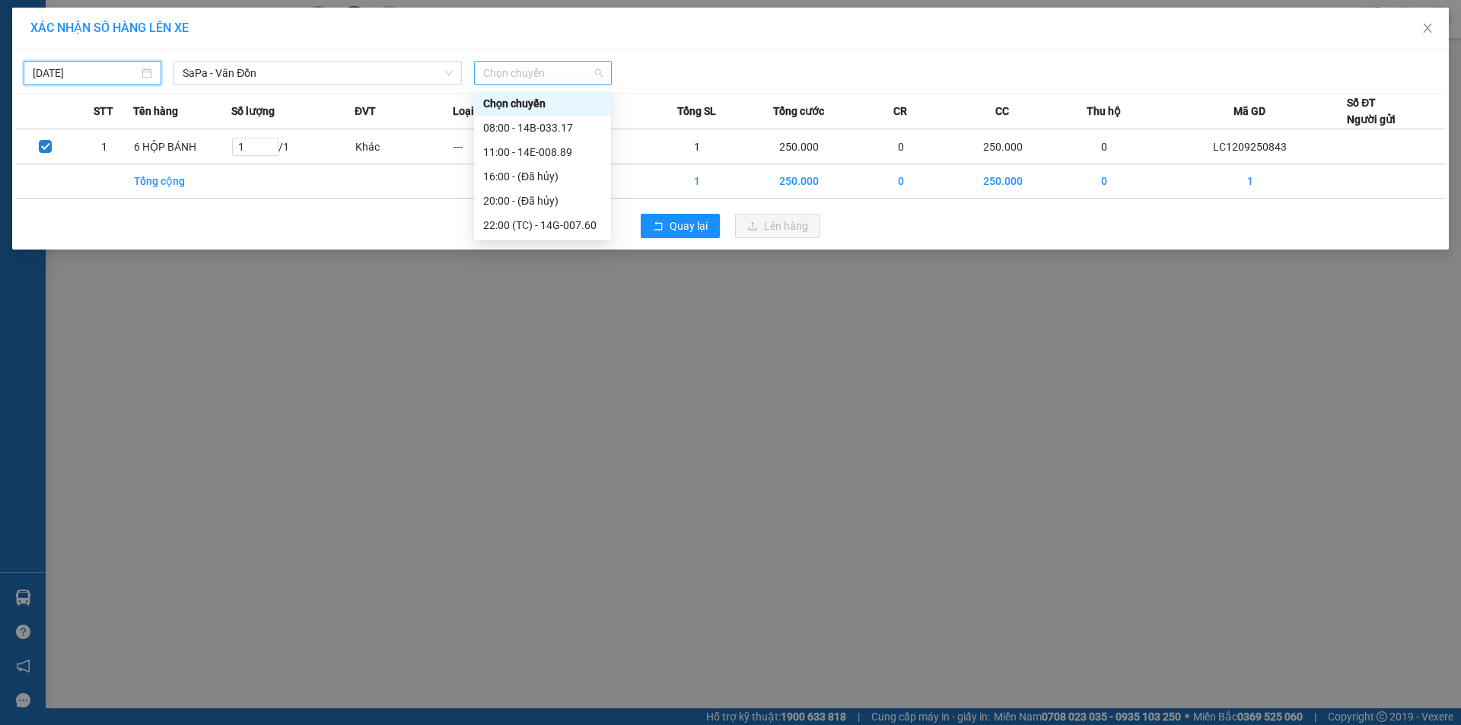
click at [575, 80] on span "Chọn chuyến" at bounding box center [542, 73] width 119 height 23
click at [538, 129] on div "08:00 - 14B-033.17" at bounding box center [542, 127] width 119 height 17
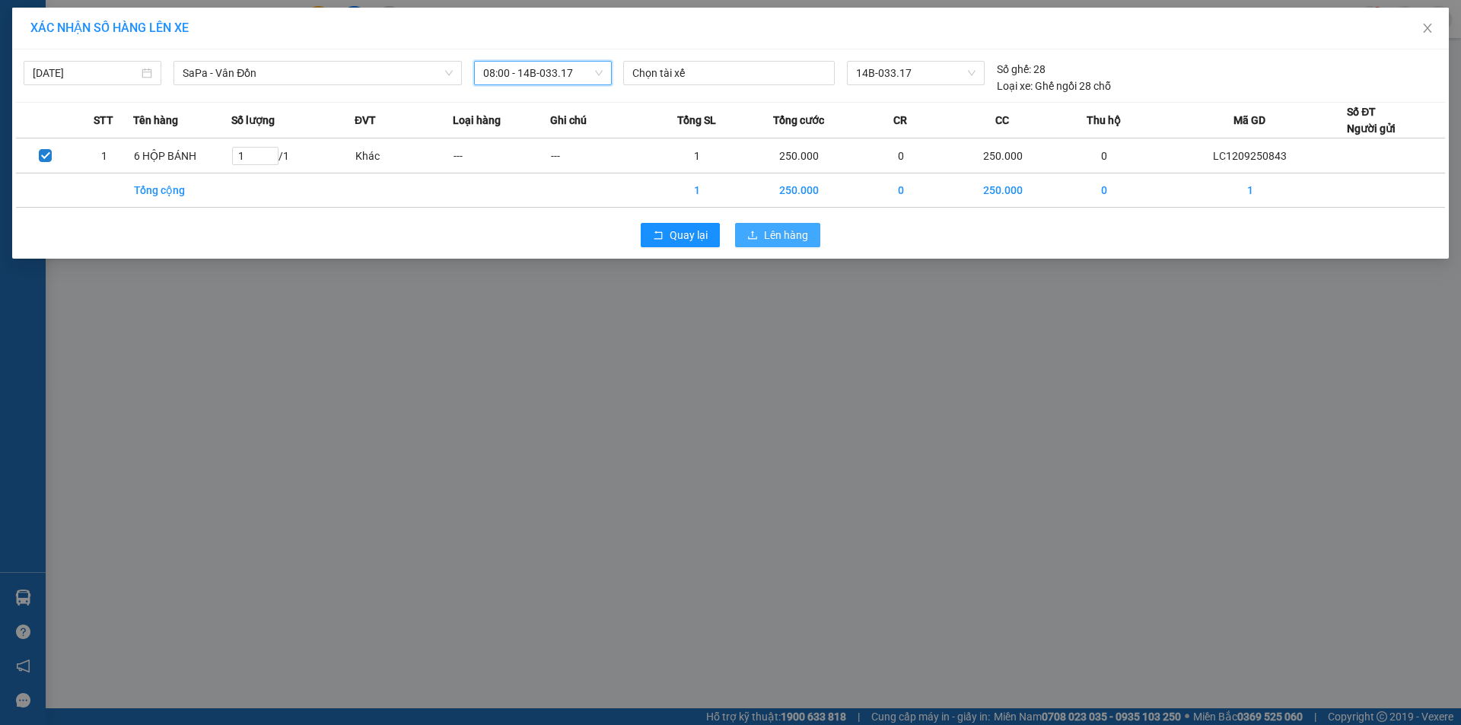
click at [768, 235] on span "Lên hàng" at bounding box center [786, 235] width 44 height 17
